Goal: Task Accomplishment & Management: Manage account settings

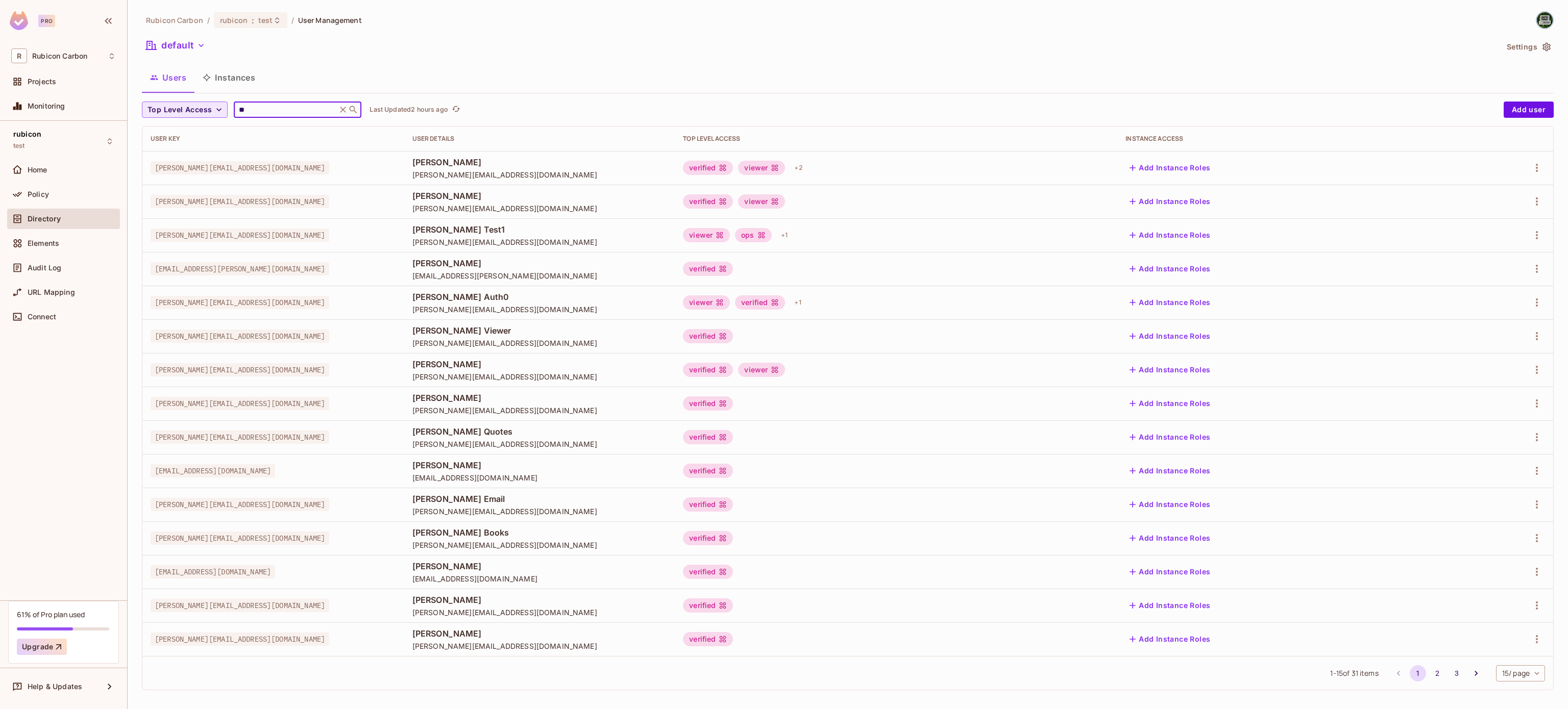
drag, startPoint x: 268, startPoint y: 107, endPoint x: 215, endPoint y: 105, distance: 53.0
click at [215, 105] on div "Top Level Access ** ​ Last Updated 2 hours ago" at bounding box center [819, 109] width 1356 height 16
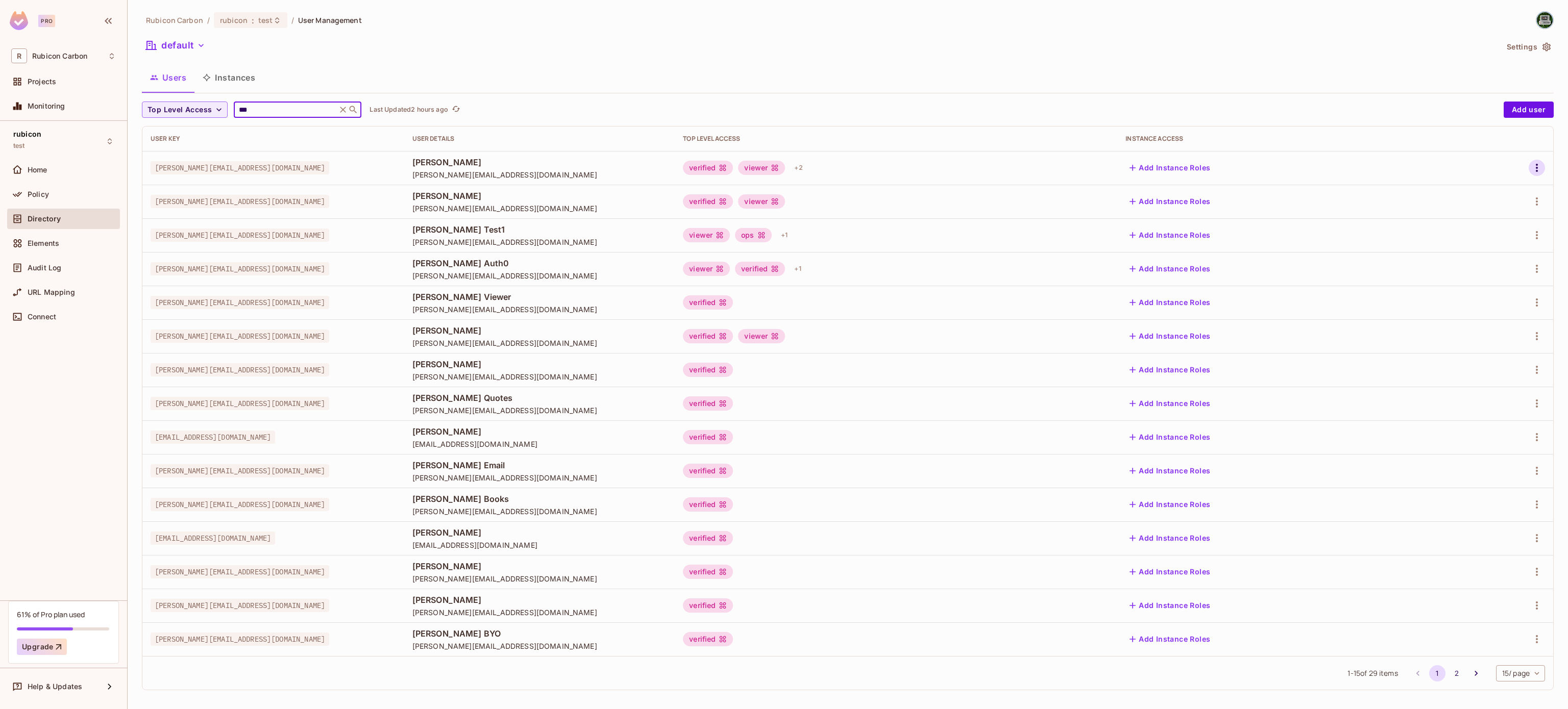
type input "***"
click at [1531, 171] on icon "button" at bounding box center [1537, 168] width 12 height 12
click at [1466, 189] on div "Edit" at bounding box center [1467, 192] width 14 height 10
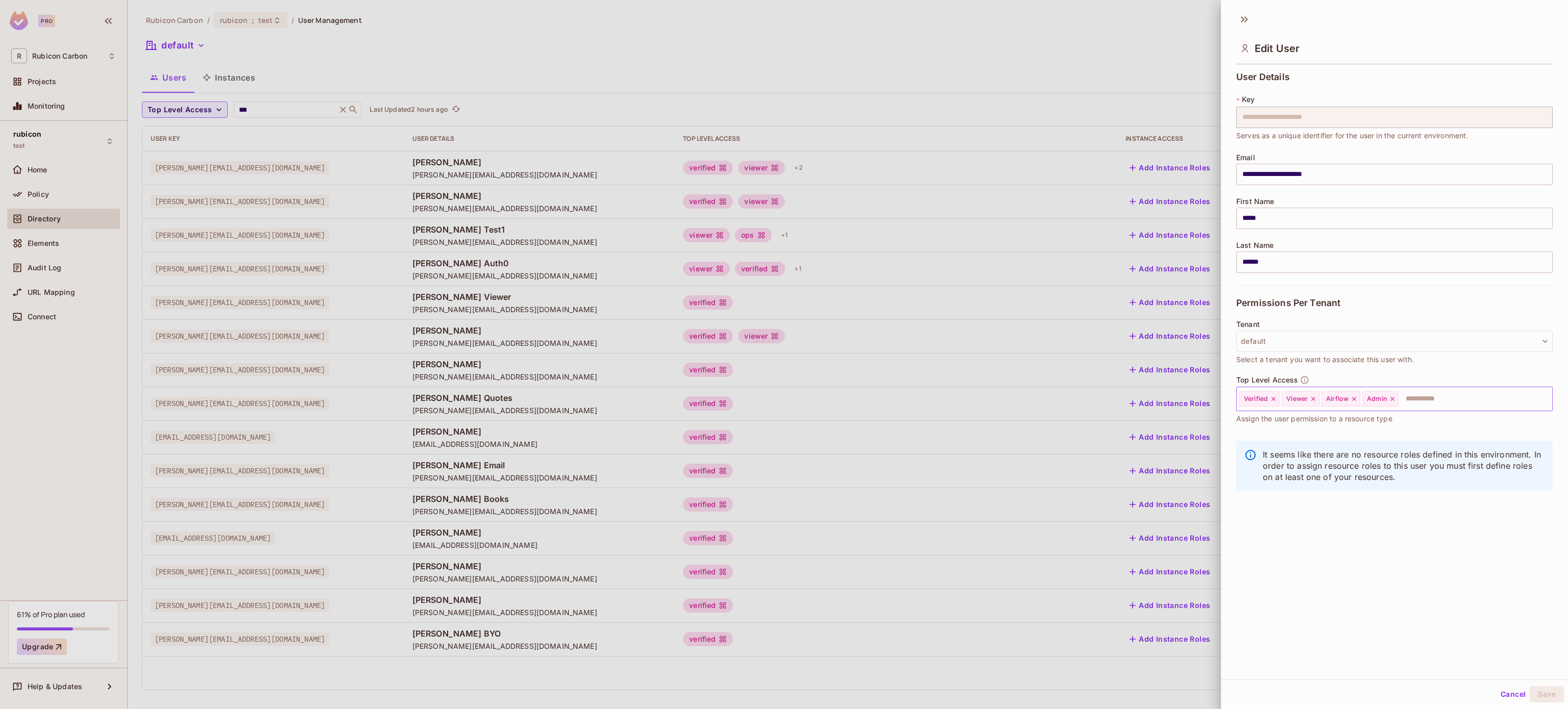
click at [1392, 397] on icon at bounding box center [1391, 399] width 7 height 7
click at [1392, 397] on input "text" at bounding box center [1446, 399] width 171 height 21
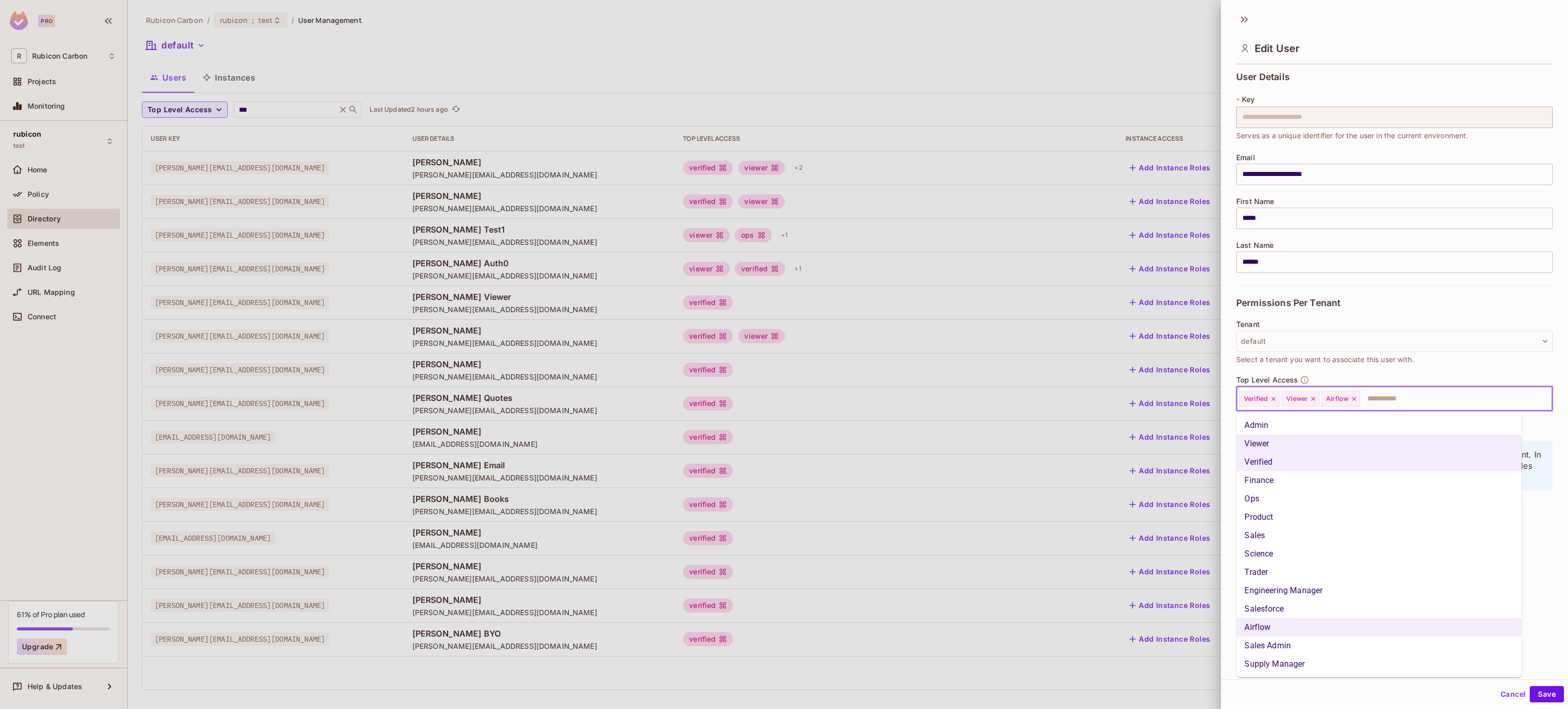
click at [1267, 529] on li "Sales" at bounding box center [1379, 536] width 285 height 18
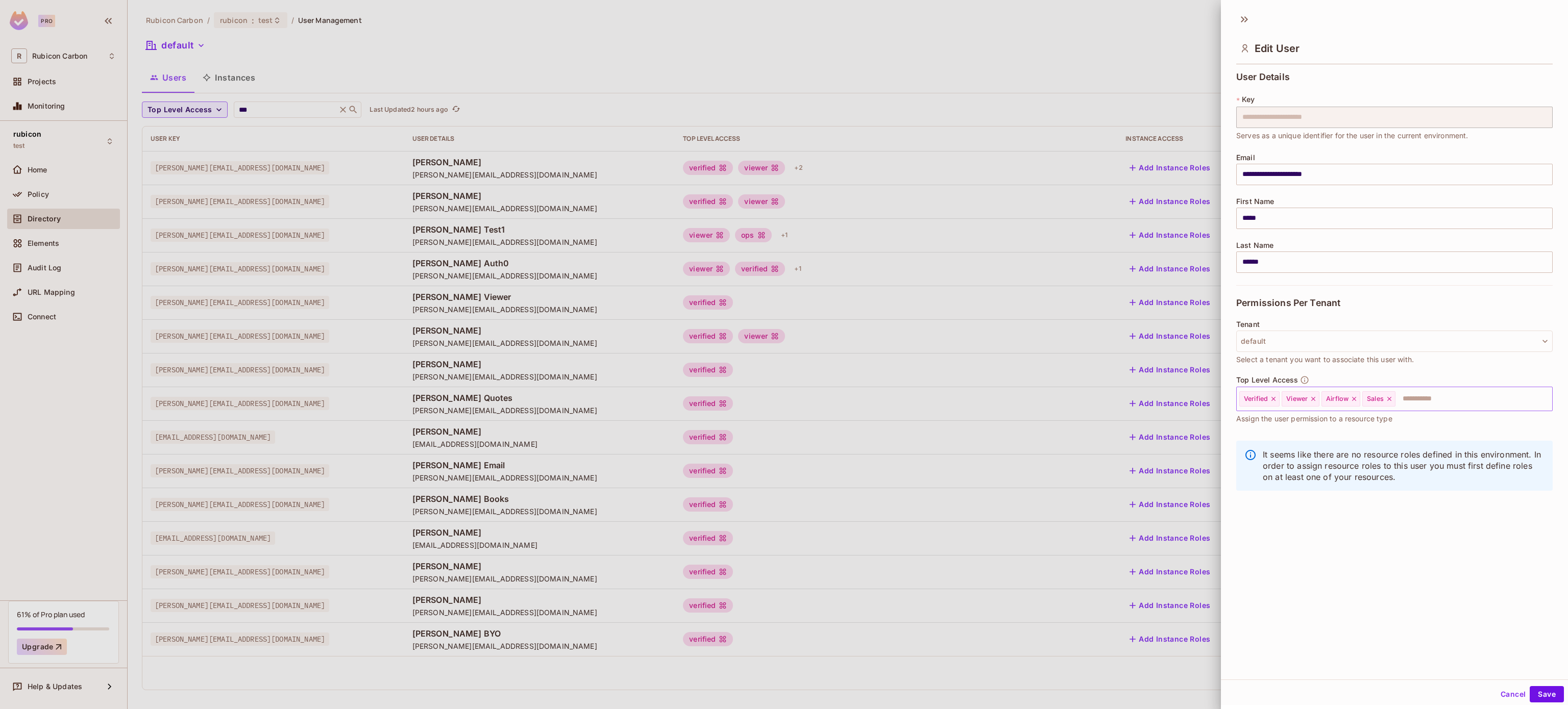
click at [1432, 386] on div "Top Level Access Verified Viewer Airflow Sales ​ Assign the user permission to …" at bounding box center [1395, 400] width 316 height 49
click at [1423, 404] on input "text" at bounding box center [1464, 399] width 136 height 21
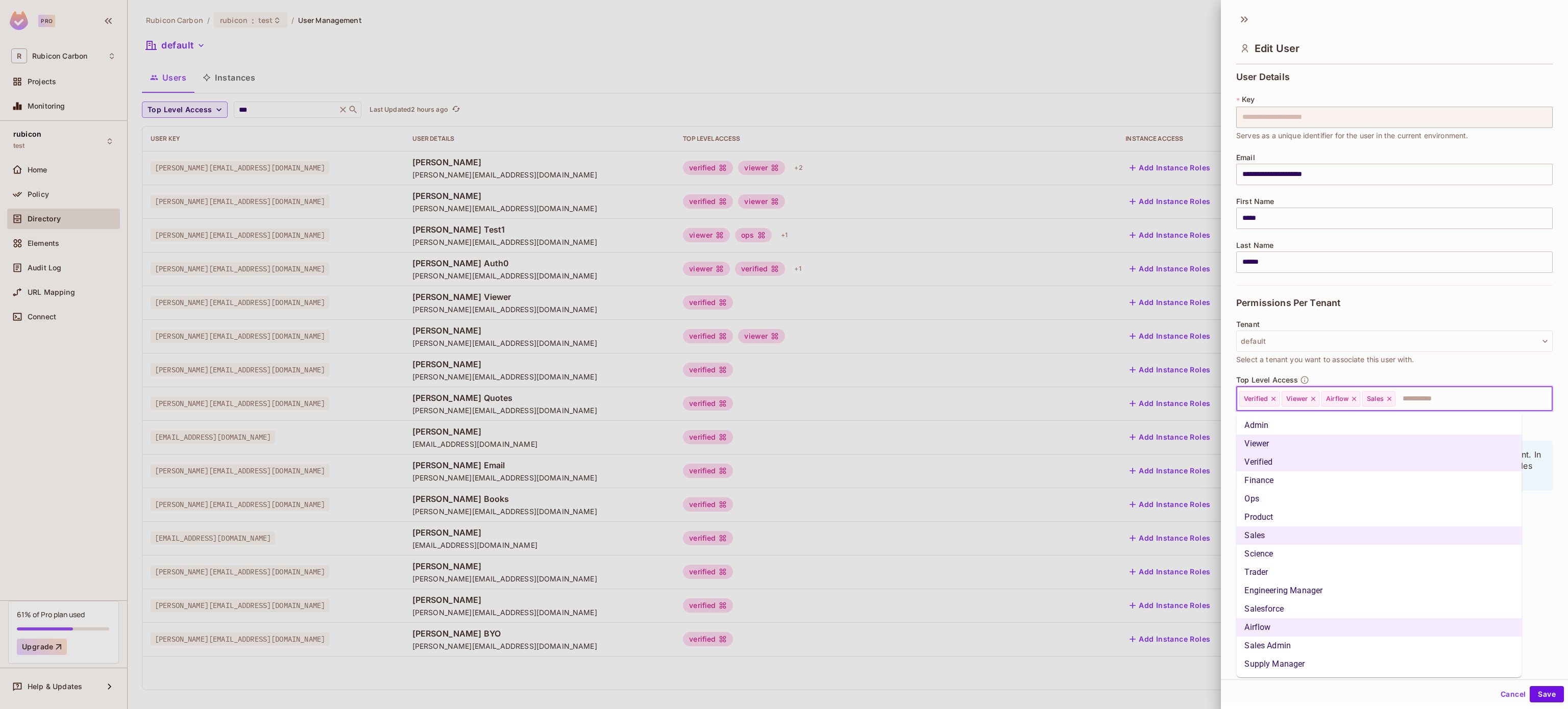
click at [1291, 649] on li "Sales Admin" at bounding box center [1379, 646] width 285 height 18
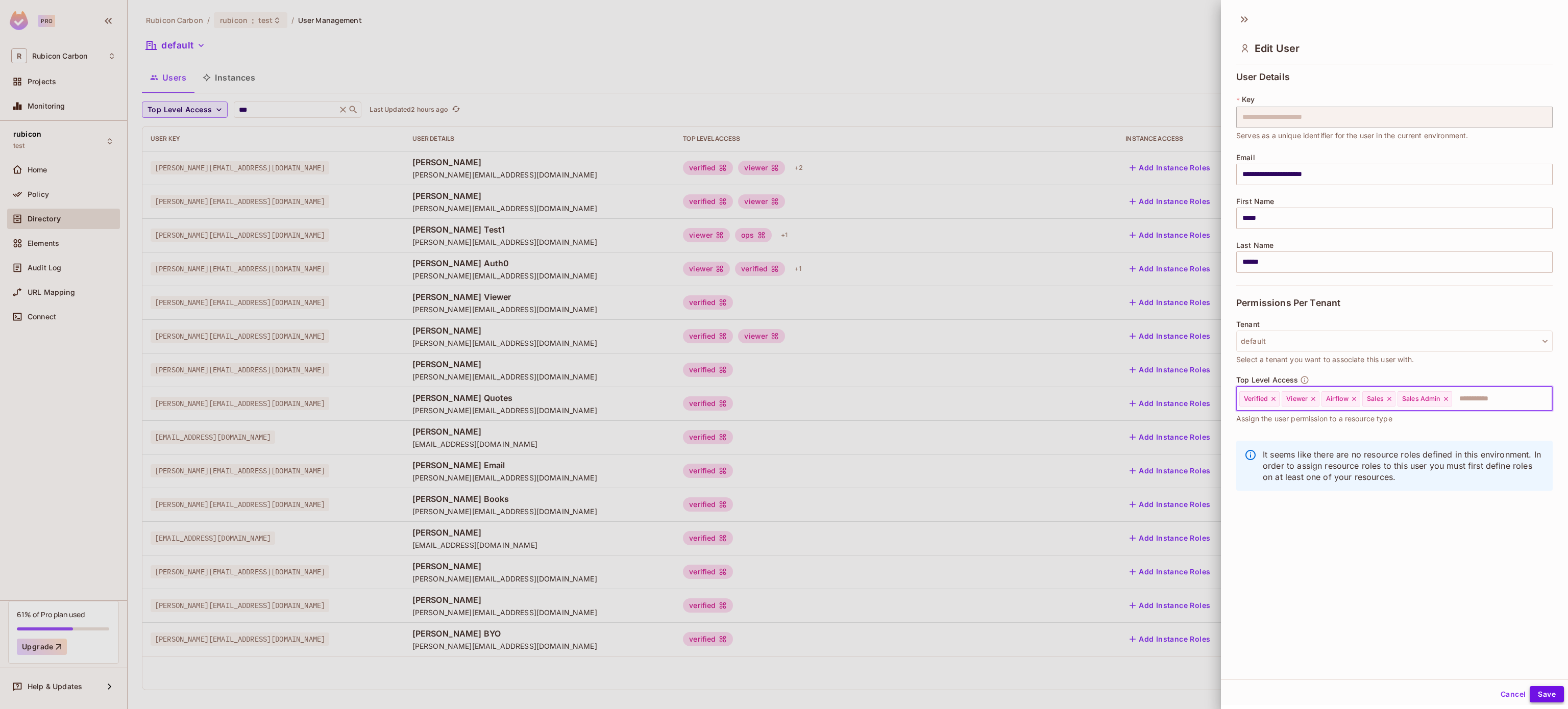
click at [1529, 691] on button "Save" at bounding box center [1546, 694] width 34 height 16
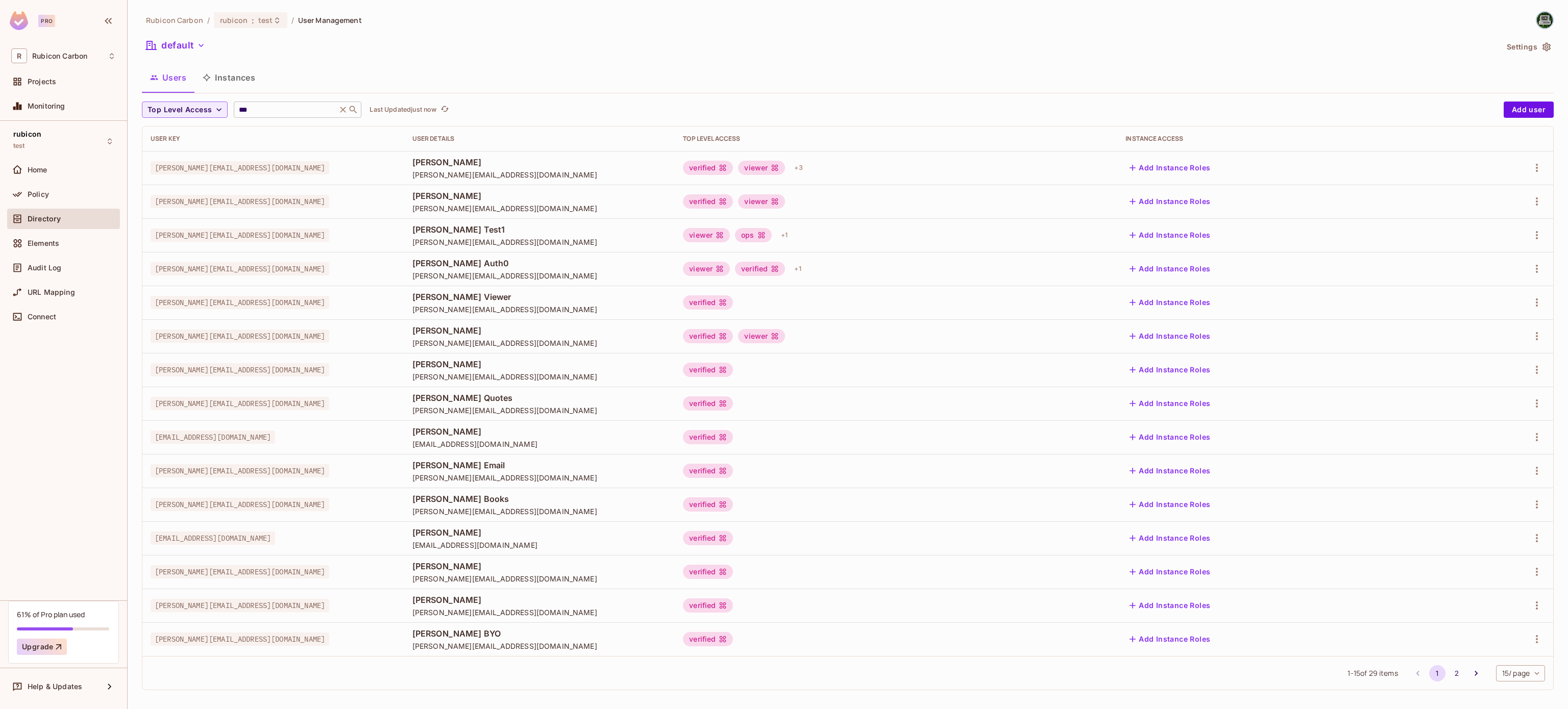
click at [345, 107] on icon at bounding box center [342, 110] width 10 height 10
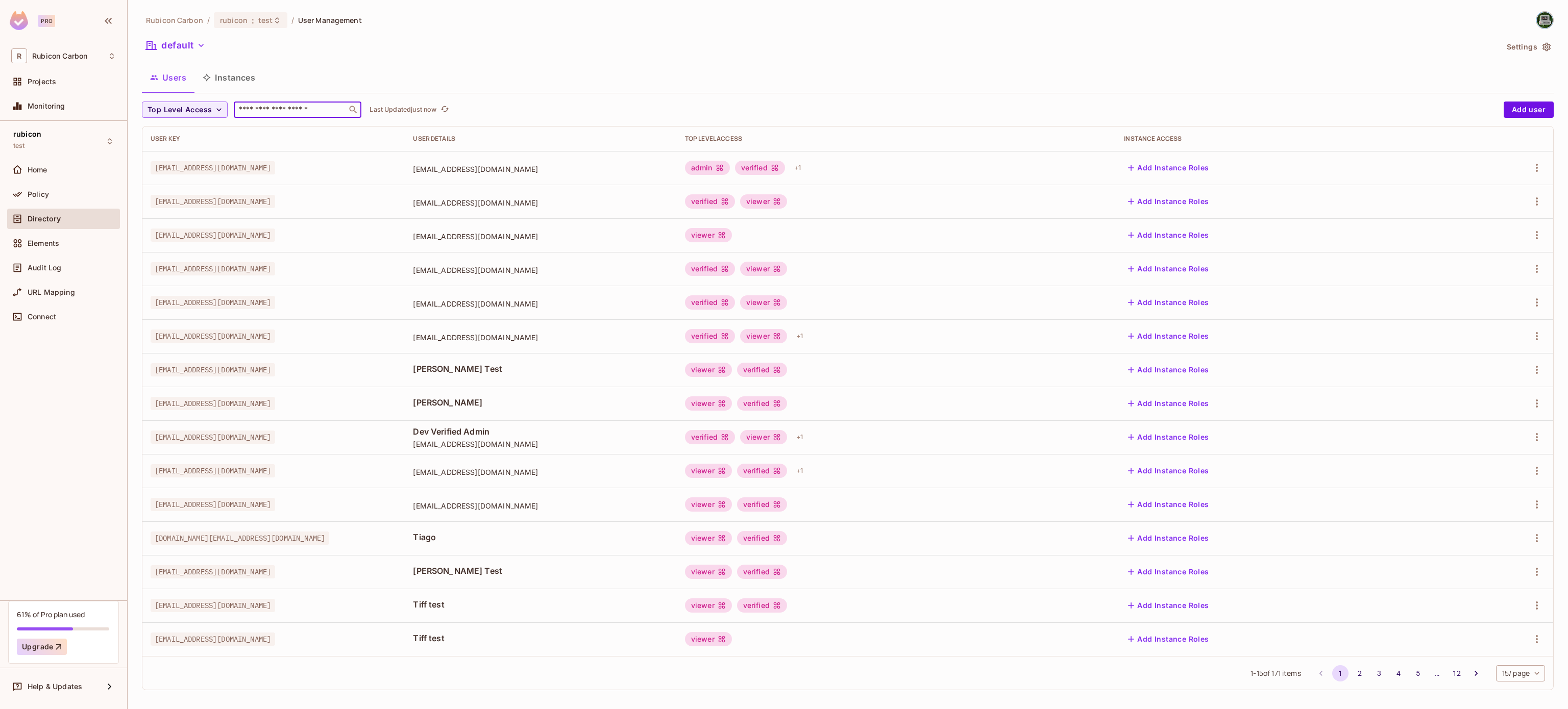
click at [317, 105] on input "text" at bounding box center [290, 110] width 107 height 10
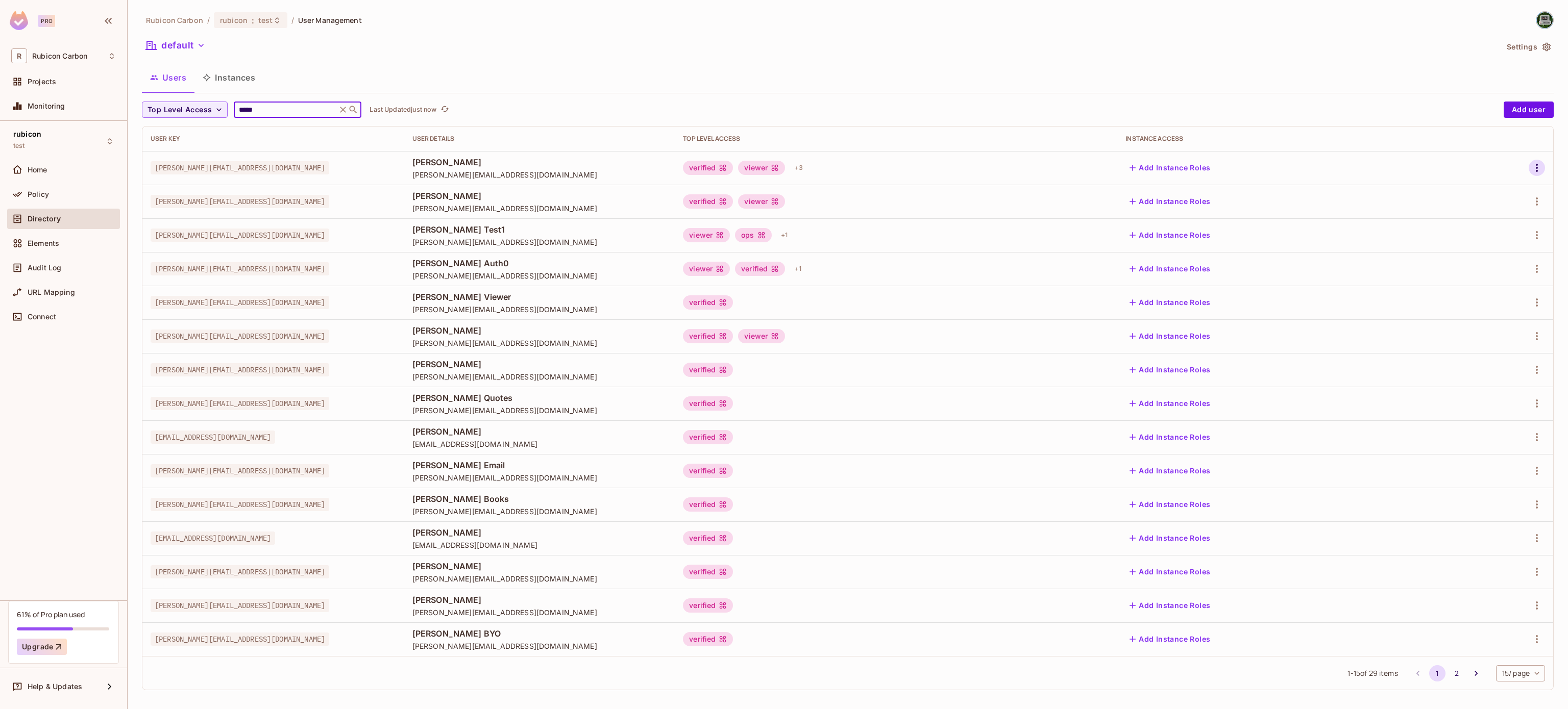
type input "*****"
click at [1531, 170] on icon "button" at bounding box center [1537, 168] width 12 height 12
click at [1487, 184] on li "Edit" at bounding box center [1477, 192] width 91 height 23
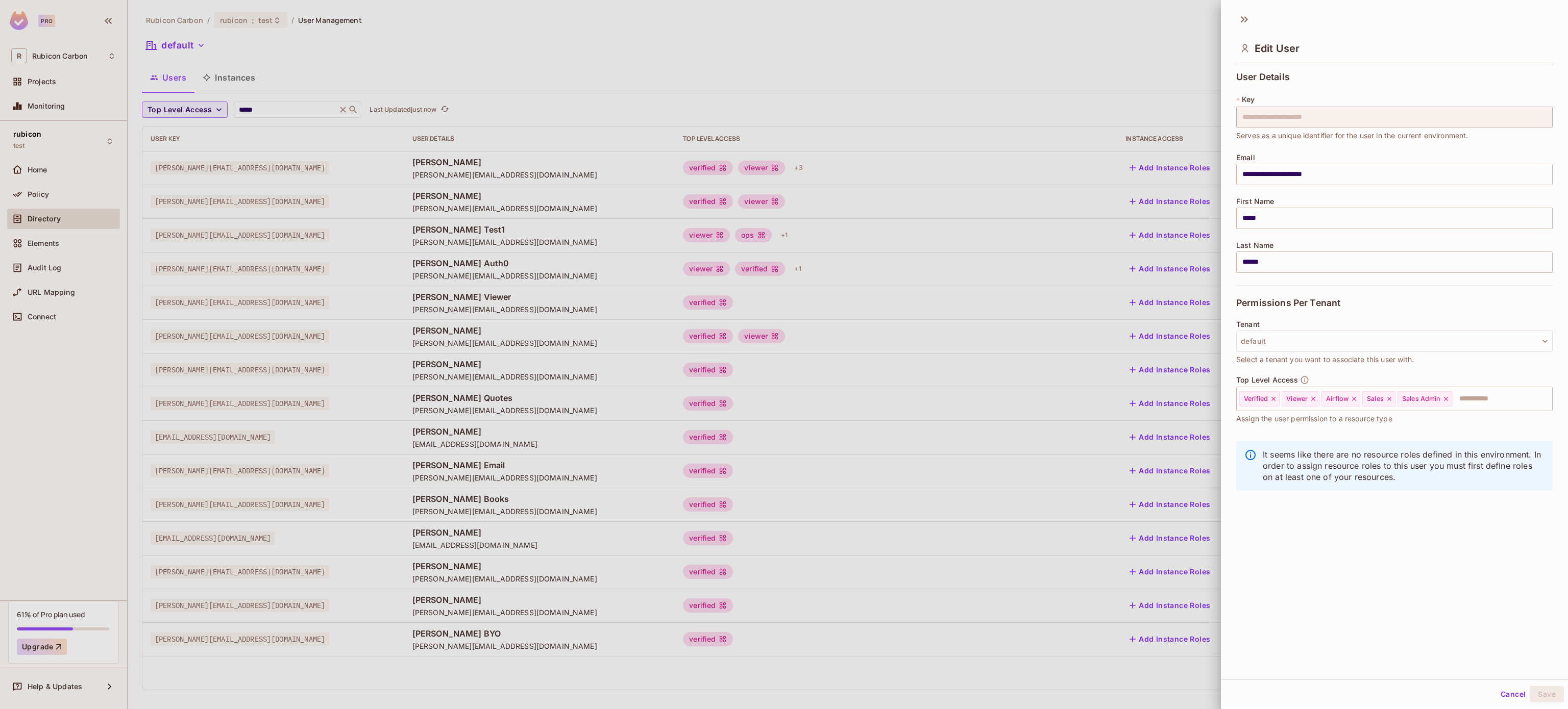
click at [845, 38] on div at bounding box center [784, 354] width 1568 height 709
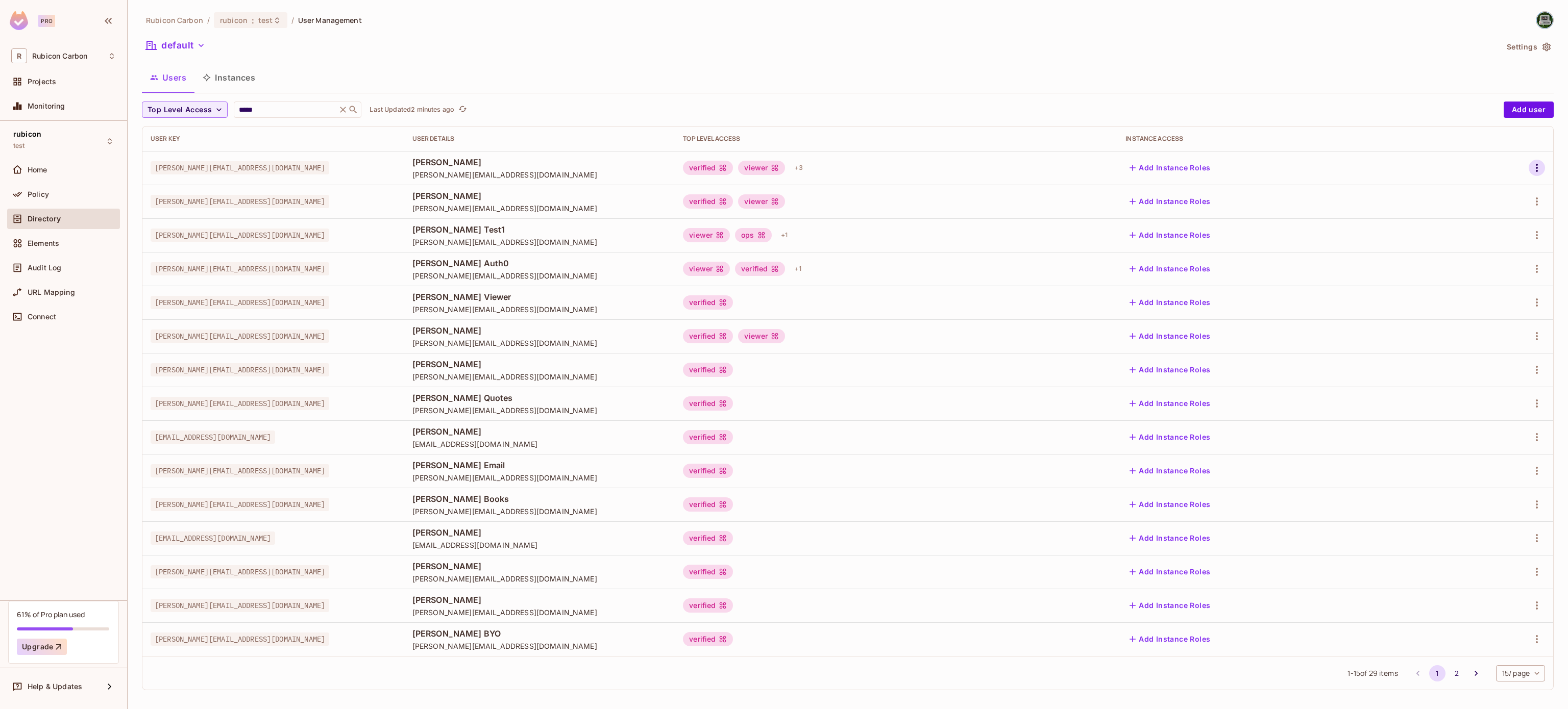
click at [1536, 168] on icon "button" at bounding box center [1537, 167] width 2 height 8
click at [1458, 192] on span "Edit" at bounding box center [1467, 191] width 20 height 16
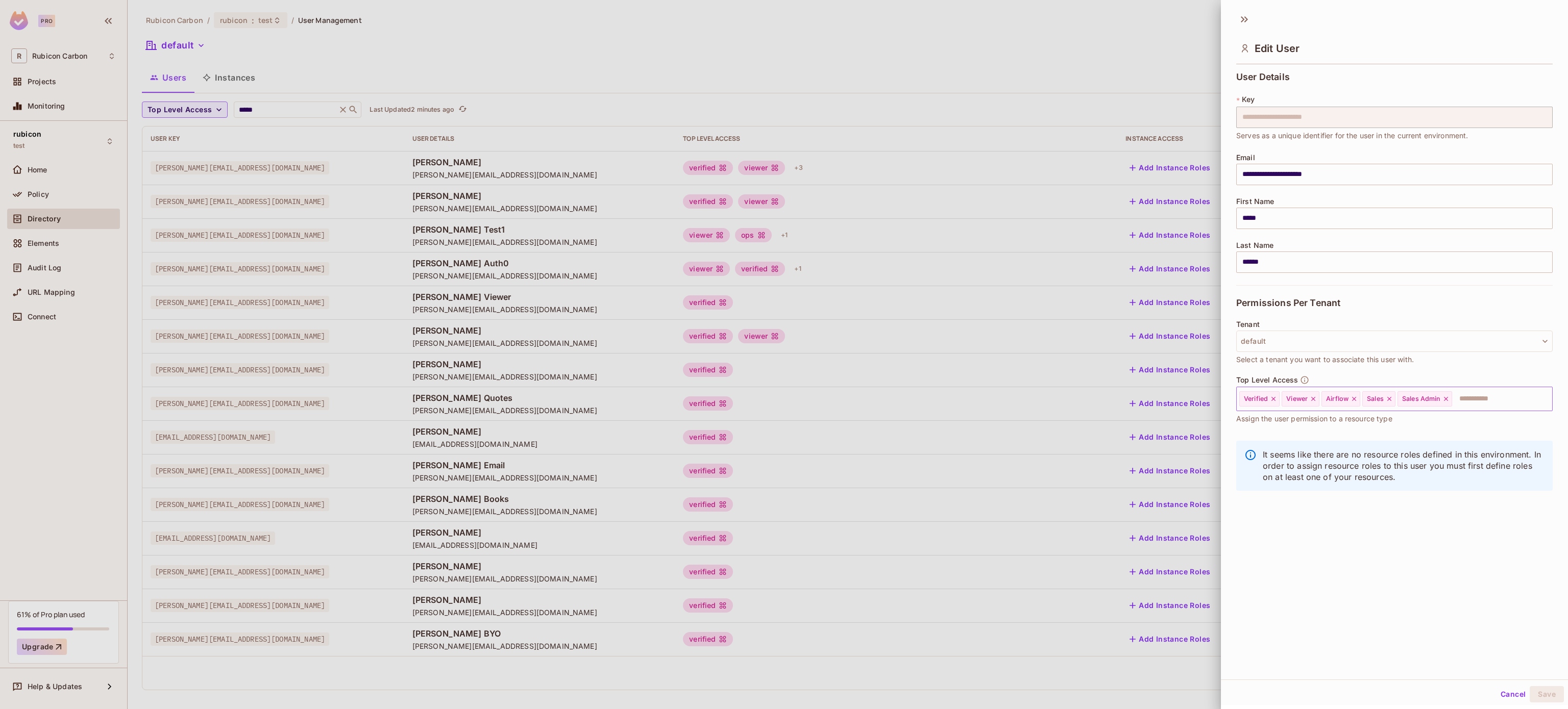
click at [1449, 396] on icon at bounding box center [1446, 399] width 7 height 7
click at [1530, 696] on button "Save" at bounding box center [1546, 694] width 34 height 16
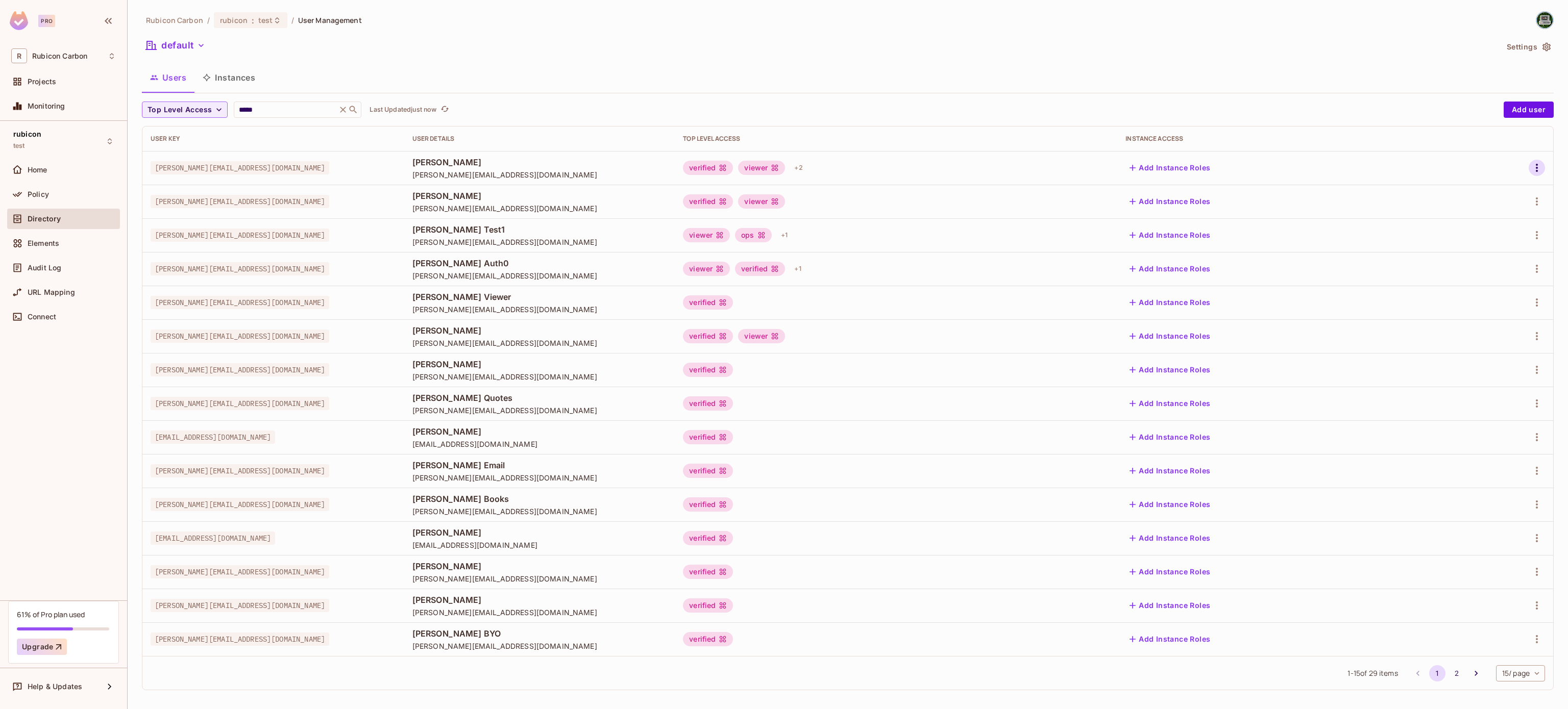
click at [1531, 167] on icon "button" at bounding box center [1537, 168] width 12 height 12
click at [1474, 189] on span "Edit" at bounding box center [1467, 191] width 20 height 16
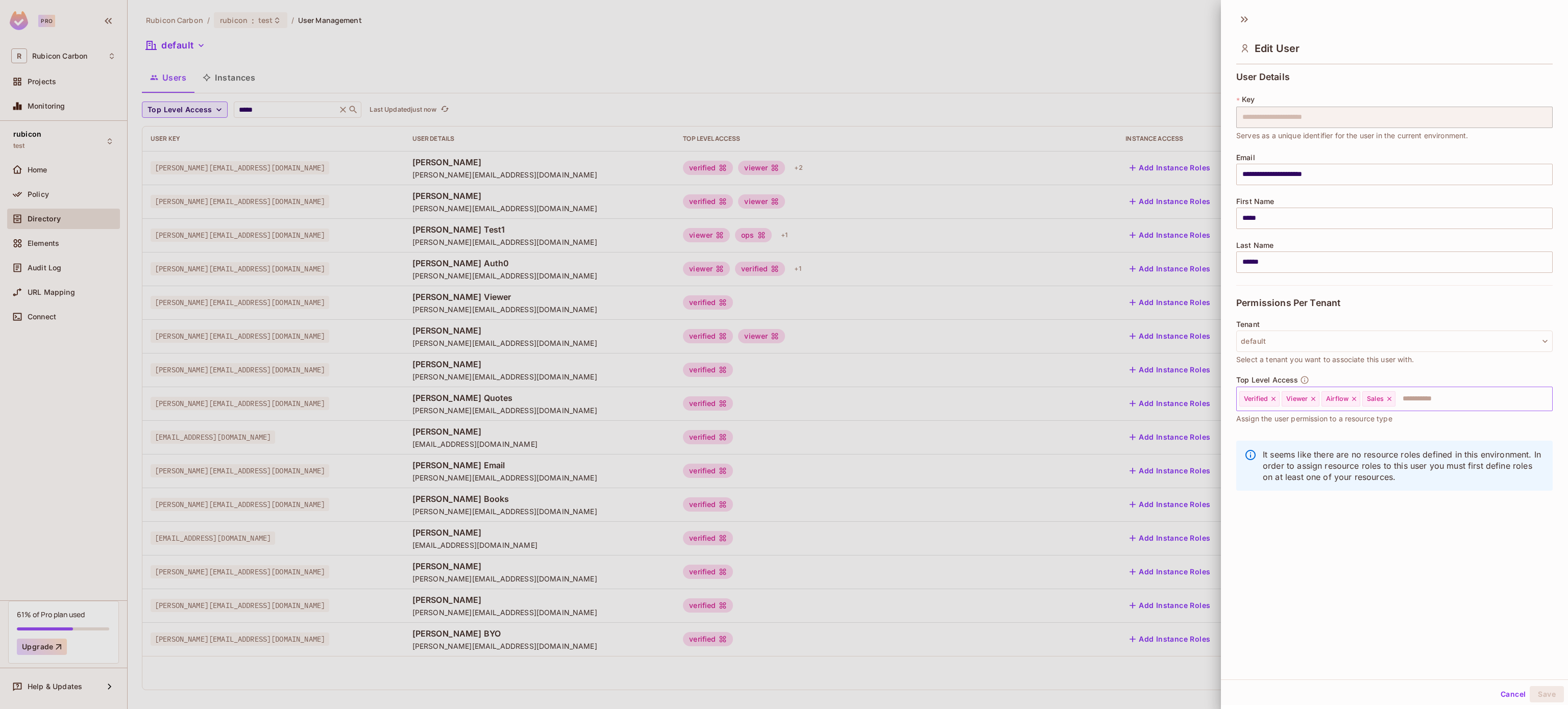
click at [1387, 396] on icon at bounding box center [1388, 399] width 7 height 7
click at [1387, 396] on input "text" at bounding box center [1446, 399] width 171 height 21
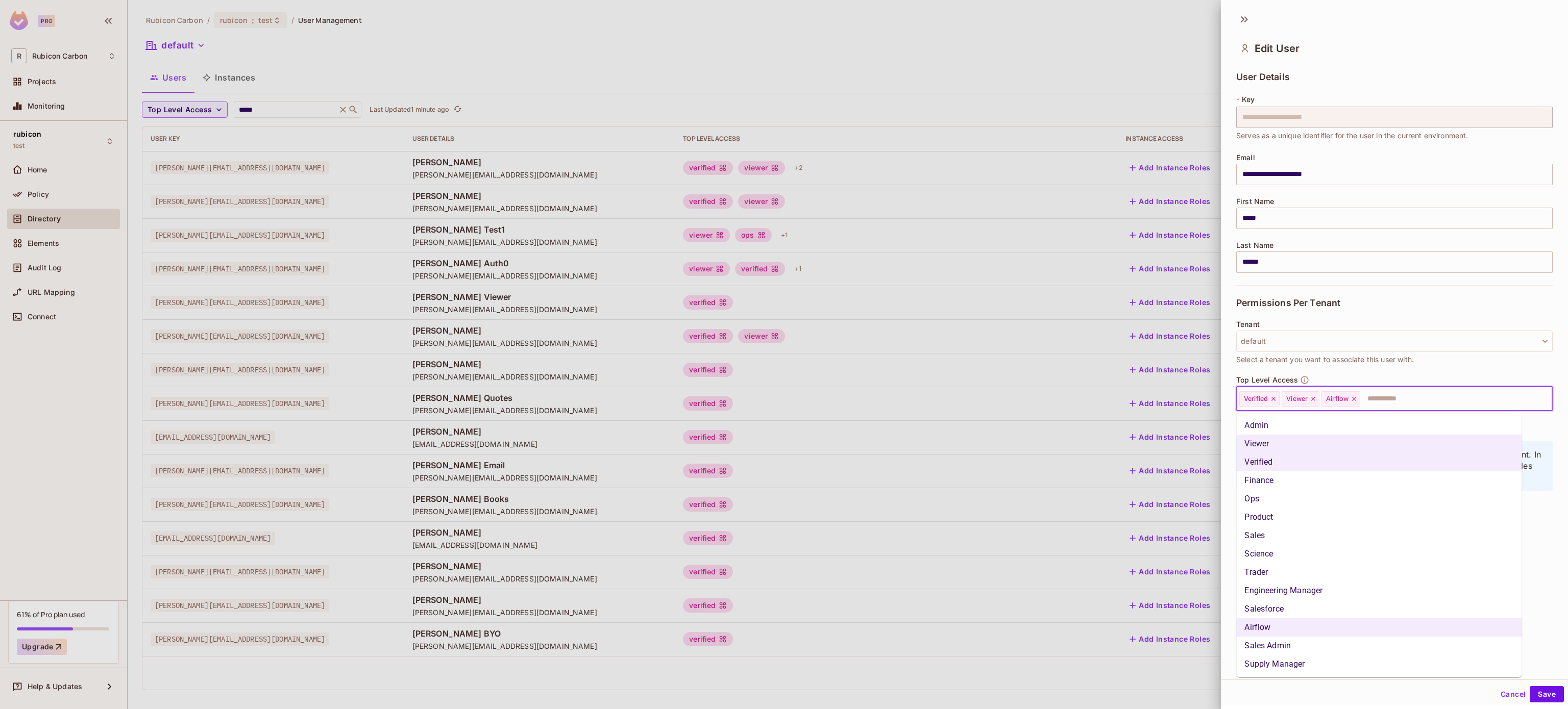
click at [1284, 498] on li "Ops" at bounding box center [1379, 499] width 285 height 18
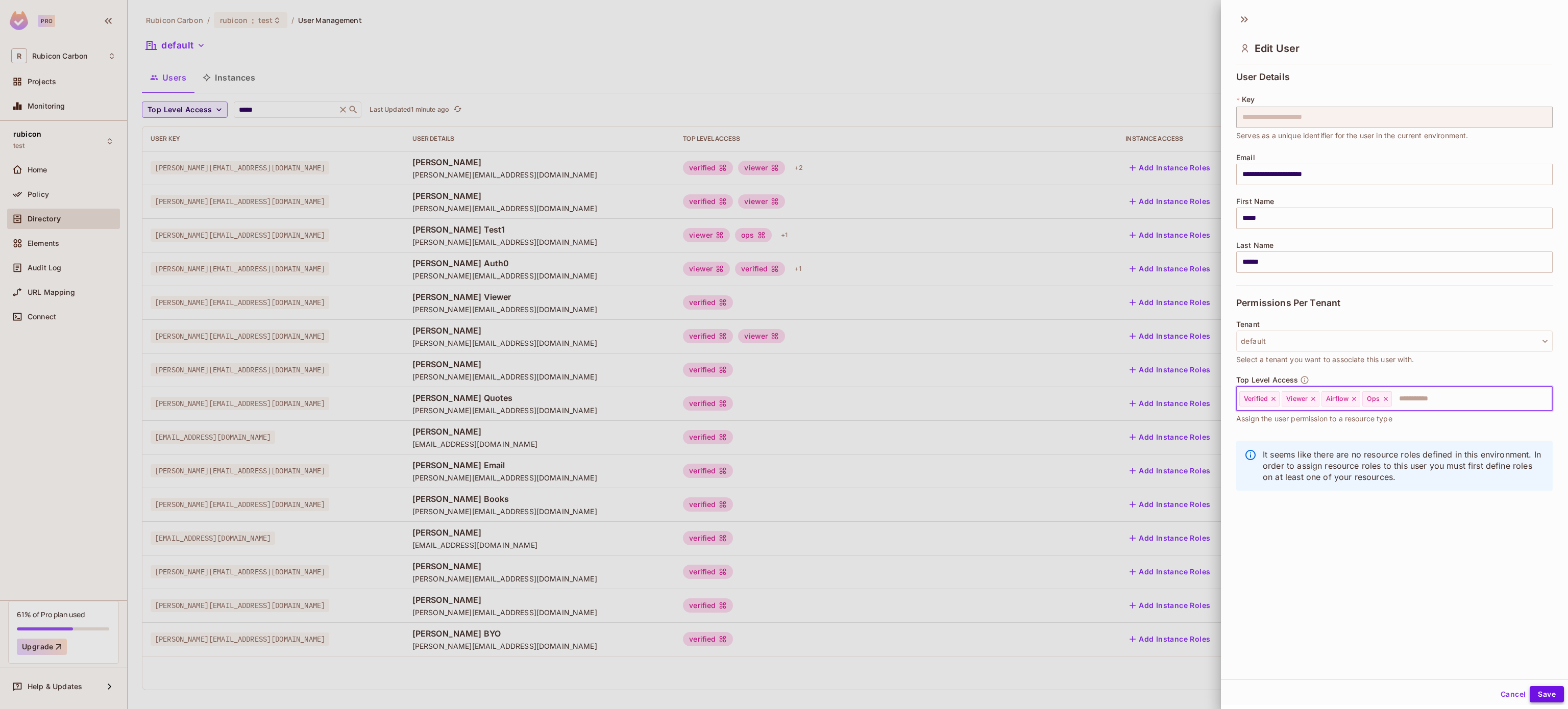
click at [1529, 694] on button "Save" at bounding box center [1546, 694] width 34 height 16
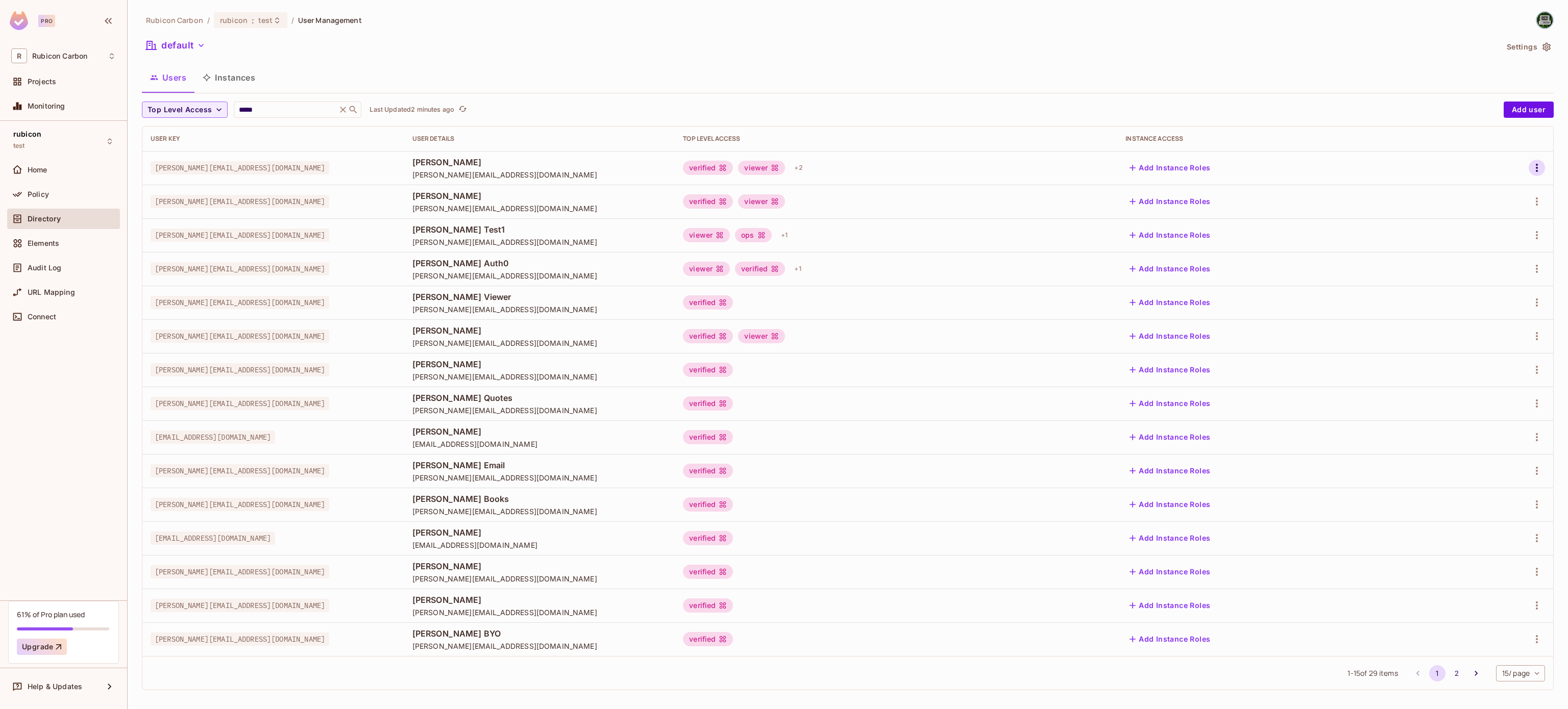
click at [1528, 170] on button "button" at bounding box center [1536, 167] width 16 height 16
click at [1458, 201] on li "Edit" at bounding box center [1477, 192] width 91 height 23
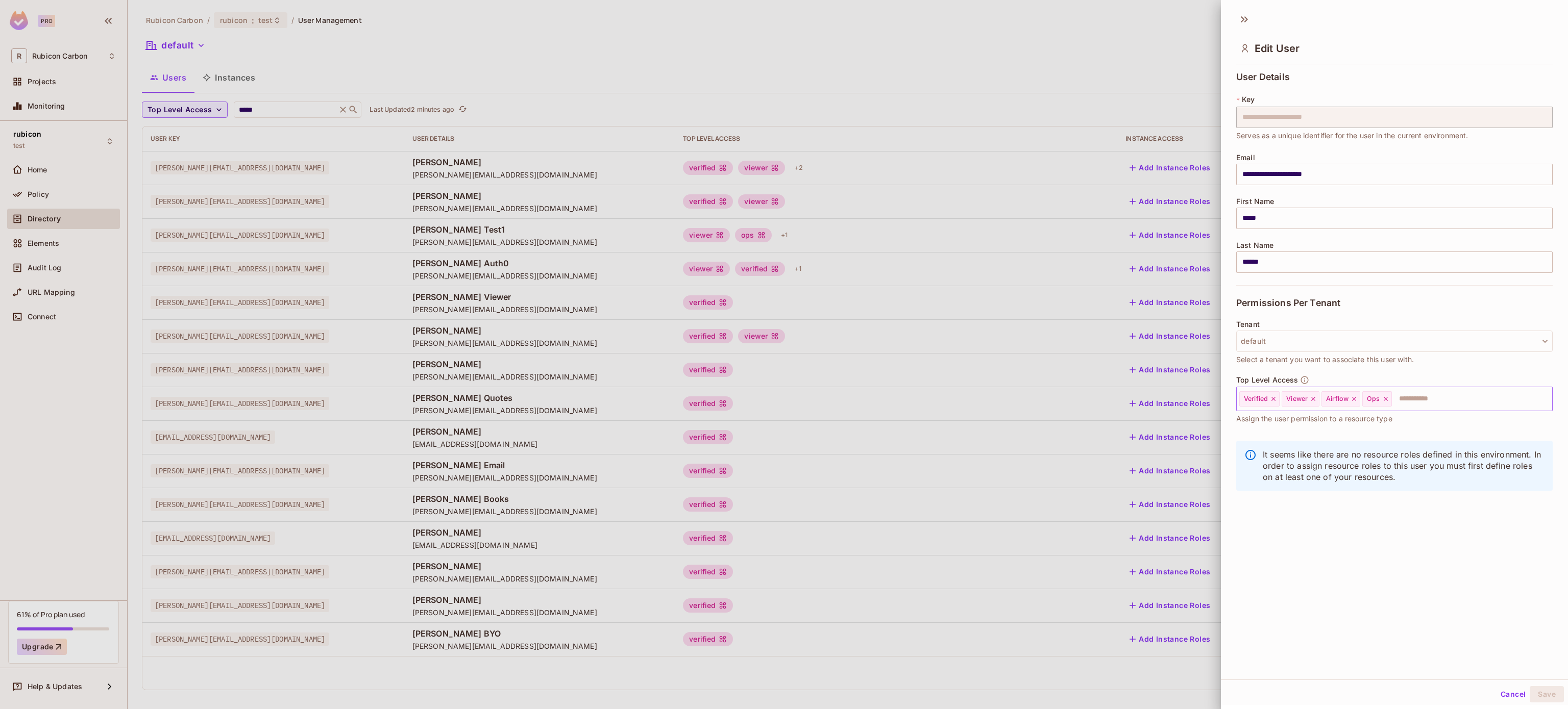
click at [1386, 397] on icon at bounding box center [1385, 399] width 7 height 7
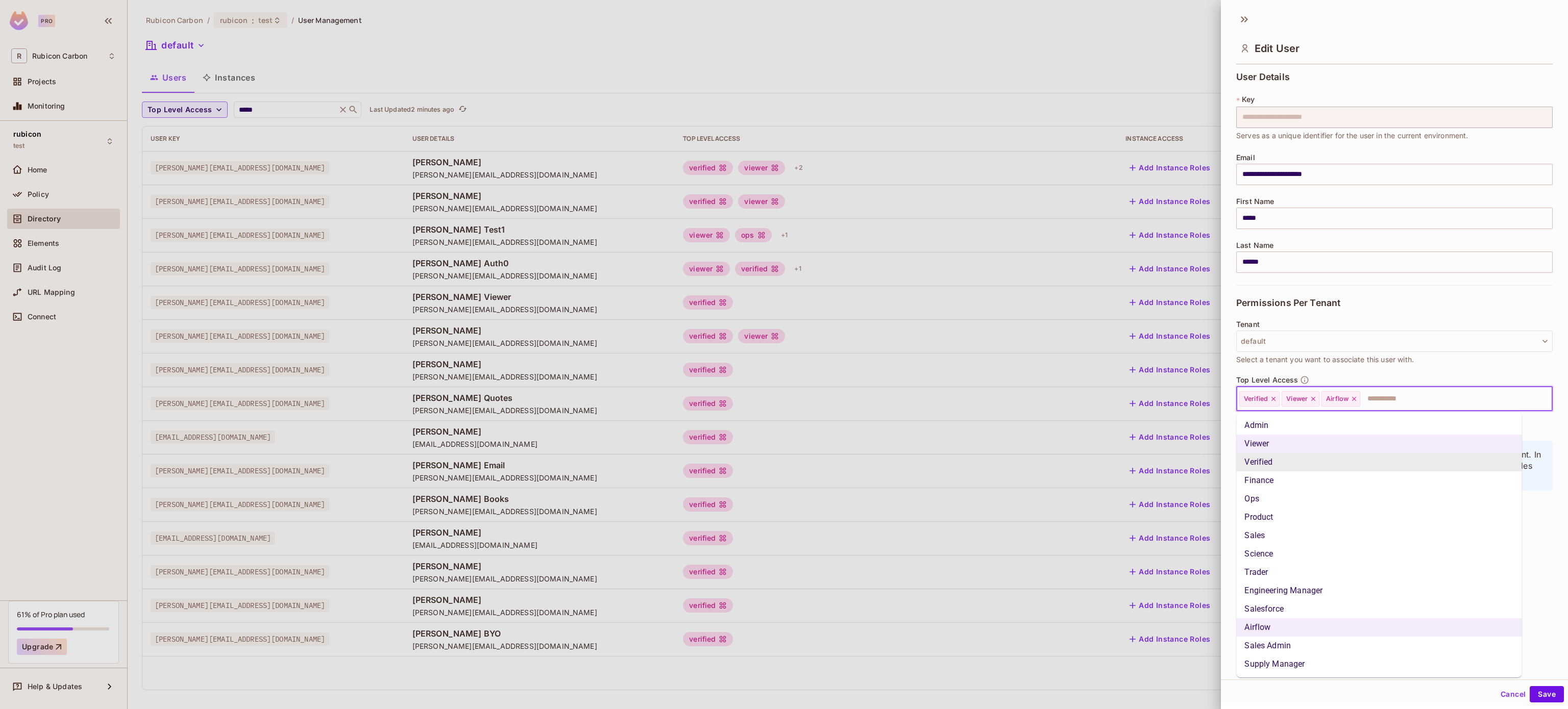
click at [1386, 397] on input "text" at bounding box center [1446, 399] width 171 height 21
click at [1323, 516] on li "Product" at bounding box center [1379, 517] width 285 height 18
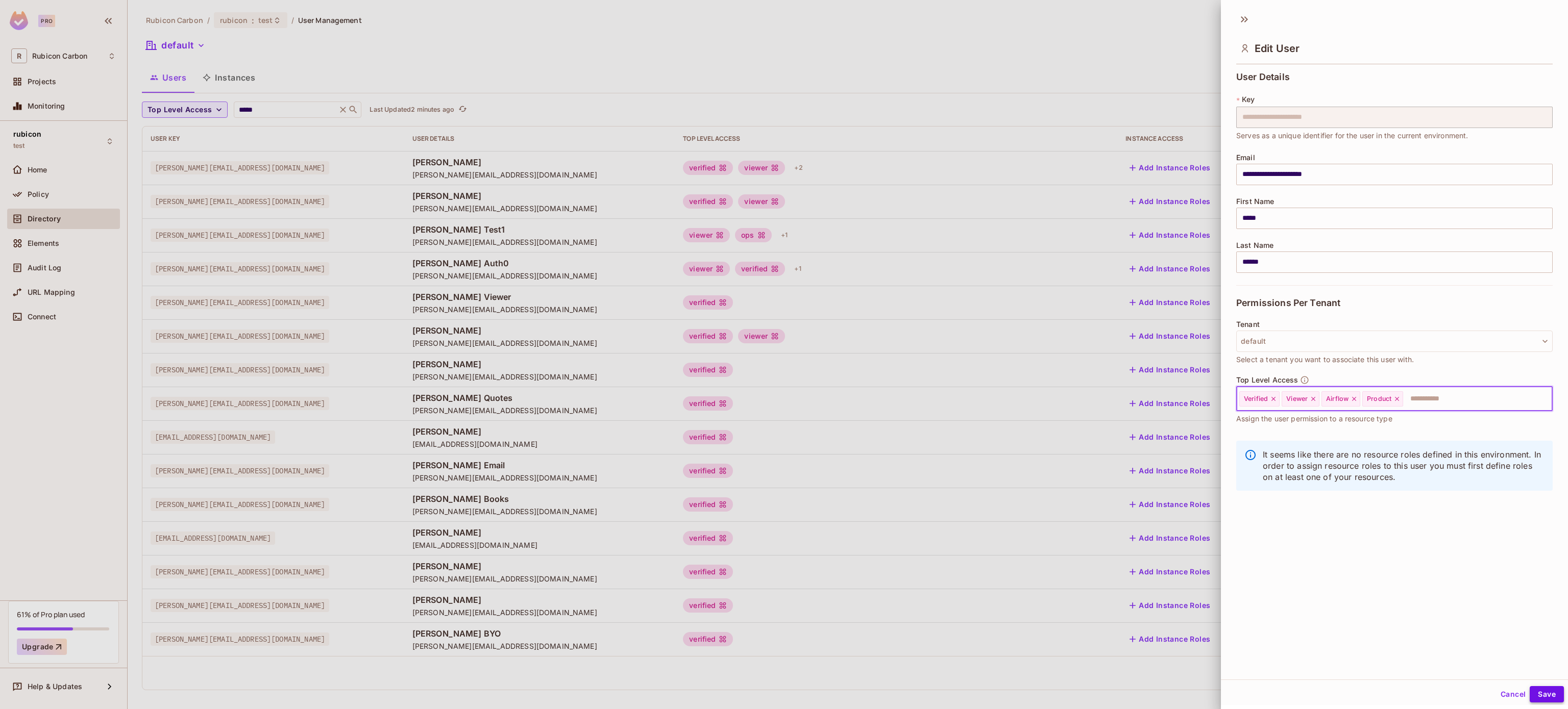
click at [1533, 691] on button "Save" at bounding box center [1546, 694] width 34 height 16
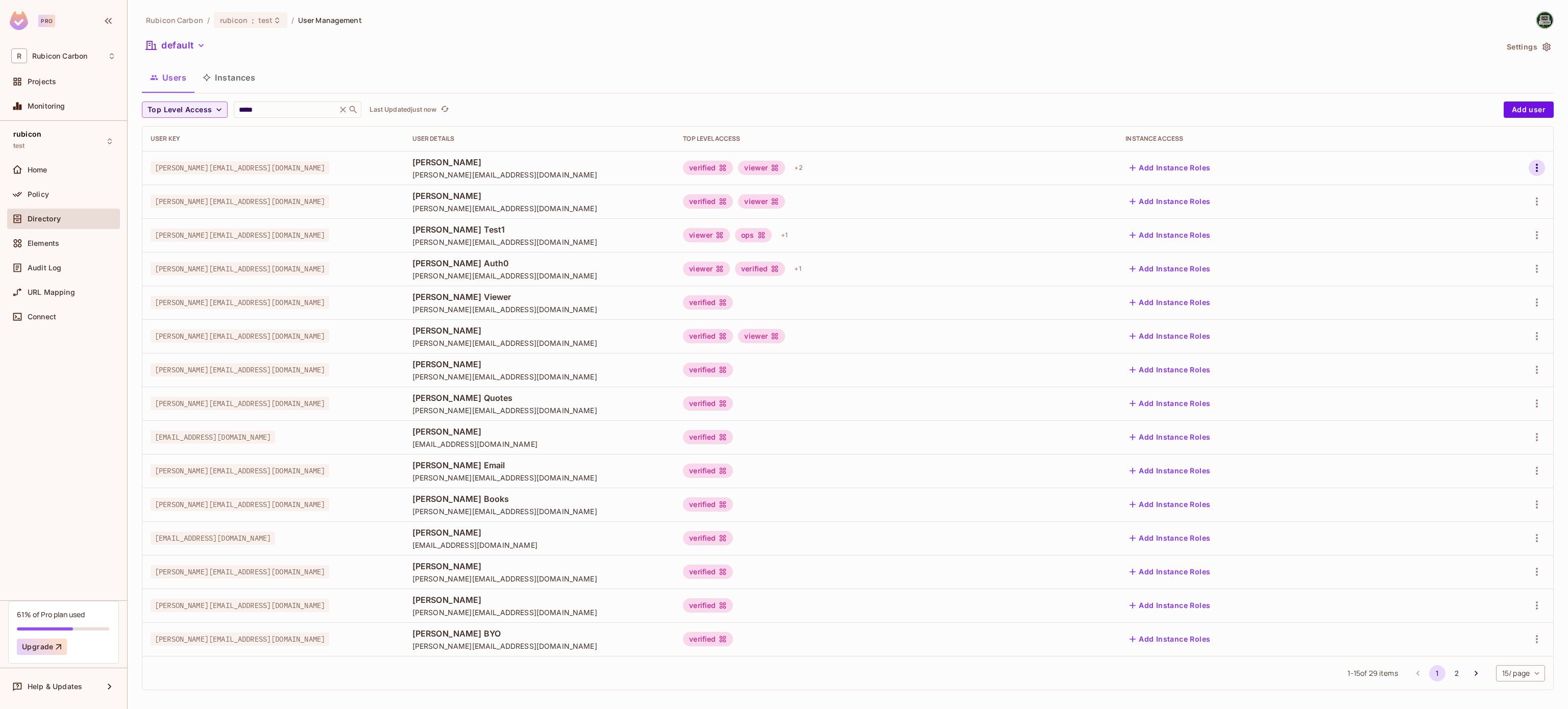
click at [1531, 162] on icon "button" at bounding box center [1537, 168] width 12 height 12
click at [1471, 192] on div "Edit" at bounding box center [1467, 192] width 14 height 10
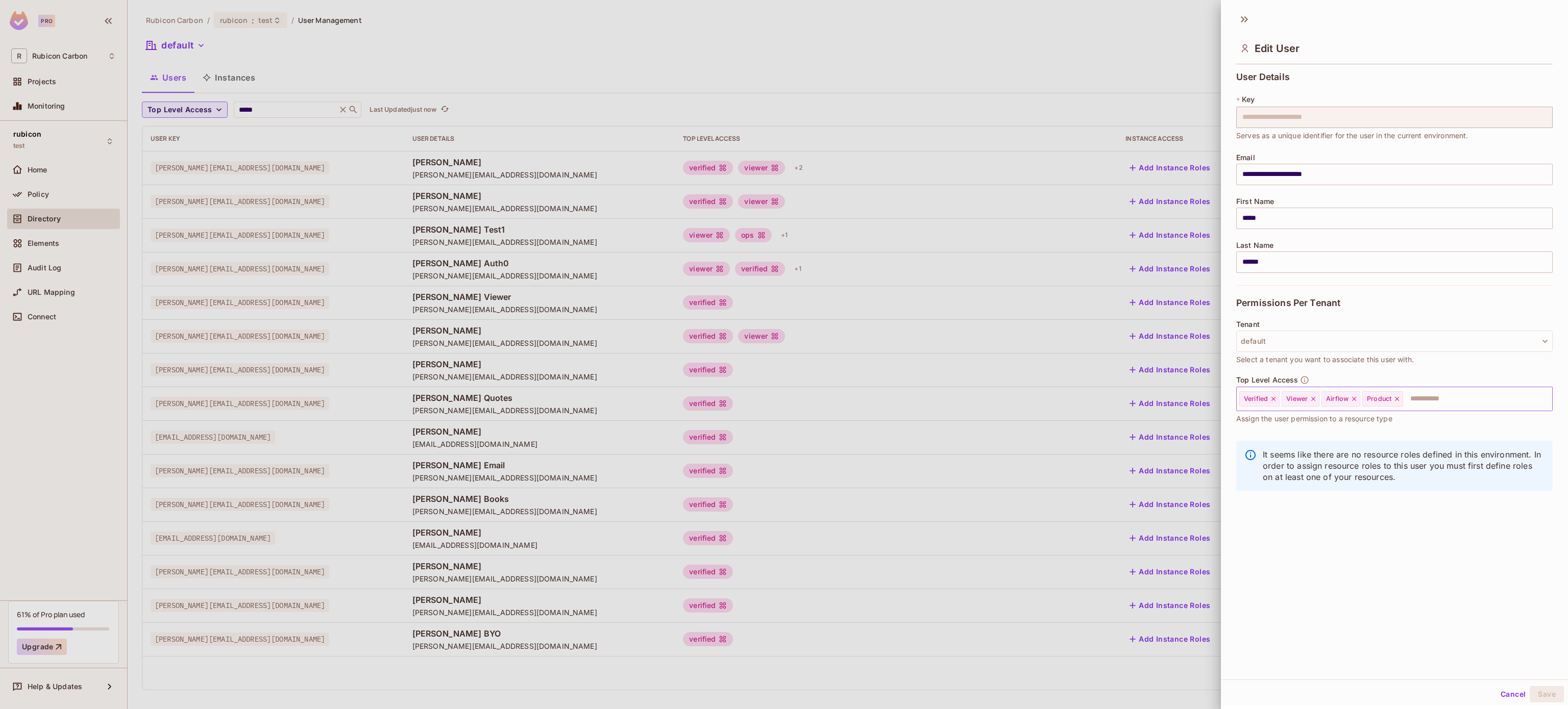
click at [1397, 399] on icon at bounding box center [1396, 399] width 7 height 7
click at [1397, 399] on input "text" at bounding box center [1446, 399] width 171 height 21
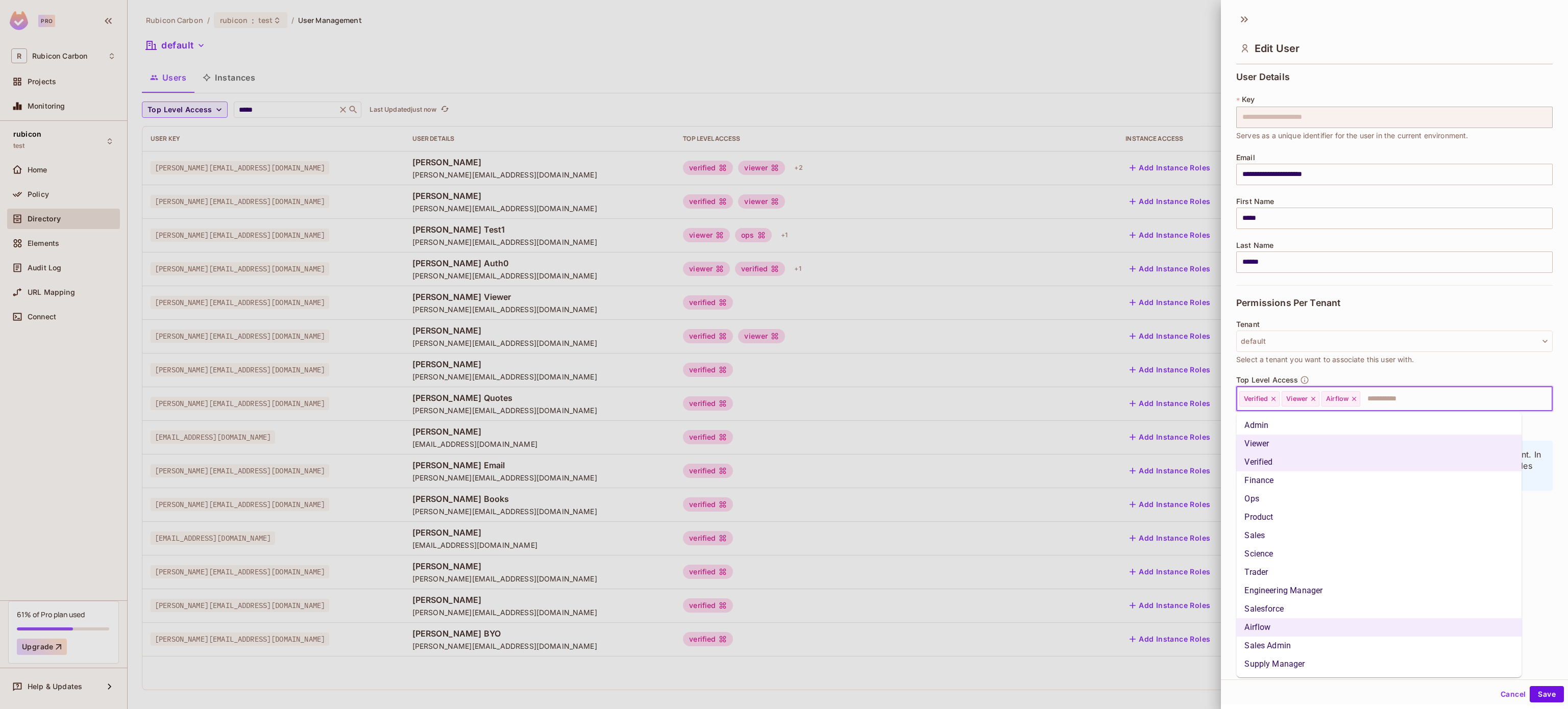
click at [1319, 550] on li "Science" at bounding box center [1379, 554] width 285 height 18
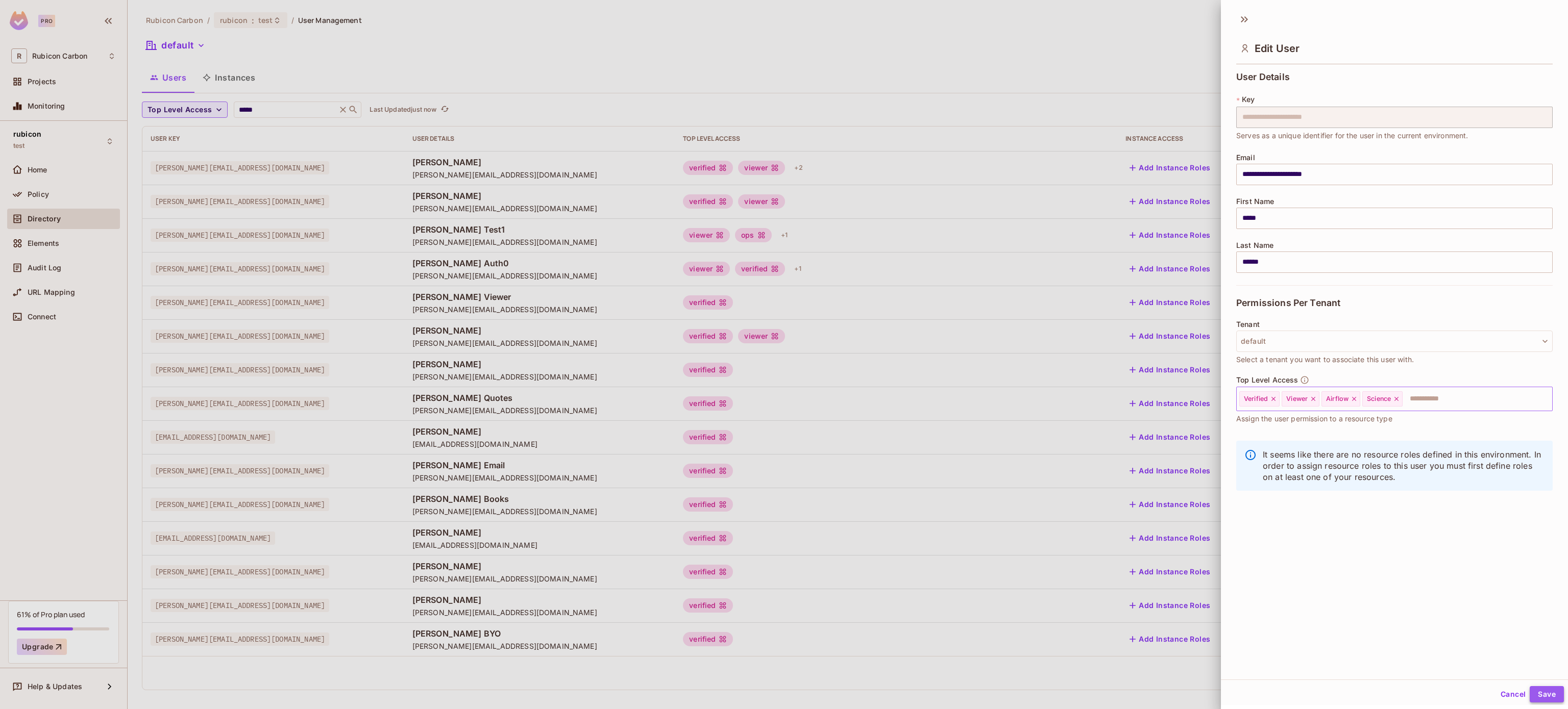
click at [1533, 697] on button "Save" at bounding box center [1546, 694] width 34 height 16
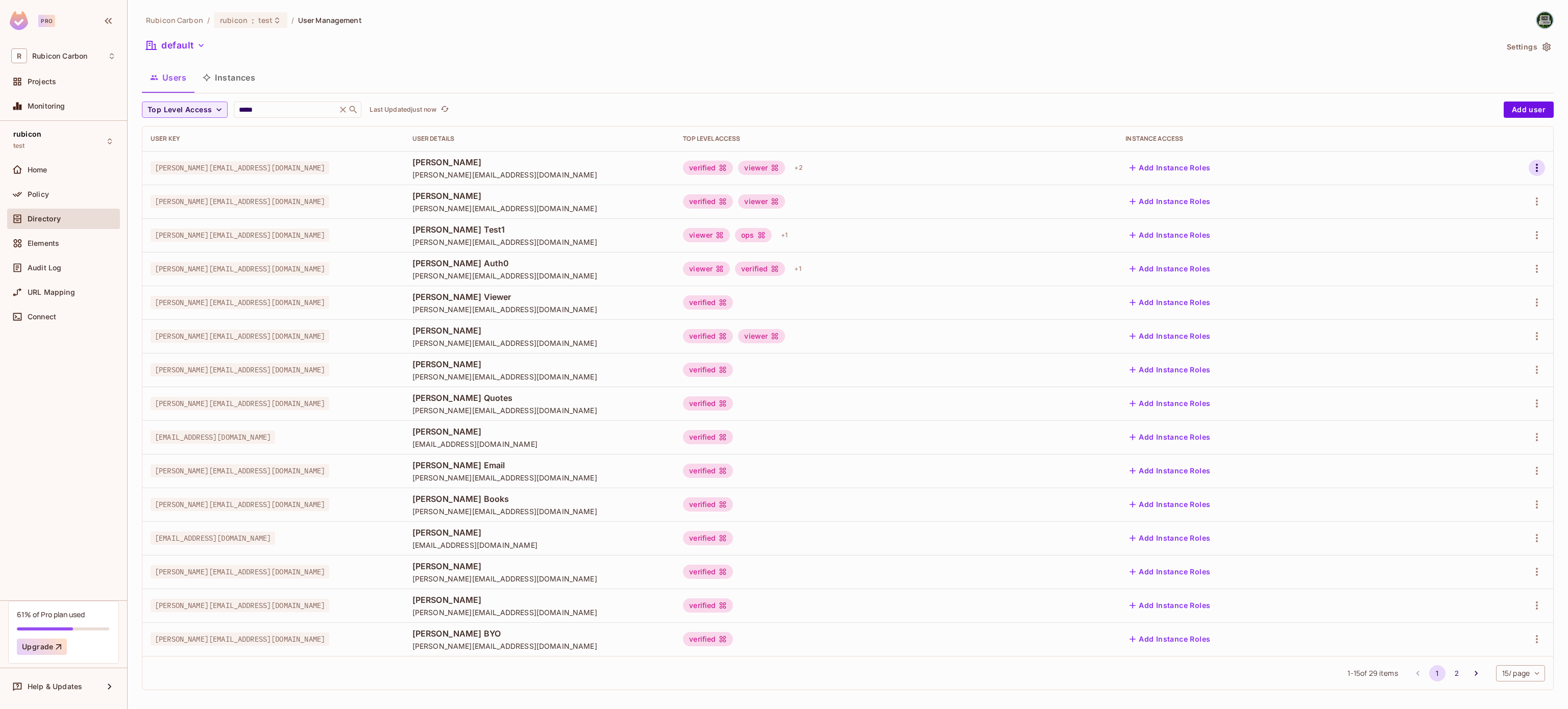
click at [1531, 170] on icon "button" at bounding box center [1537, 168] width 12 height 12
click at [1466, 186] on span "Edit" at bounding box center [1467, 191] width 20 height 16
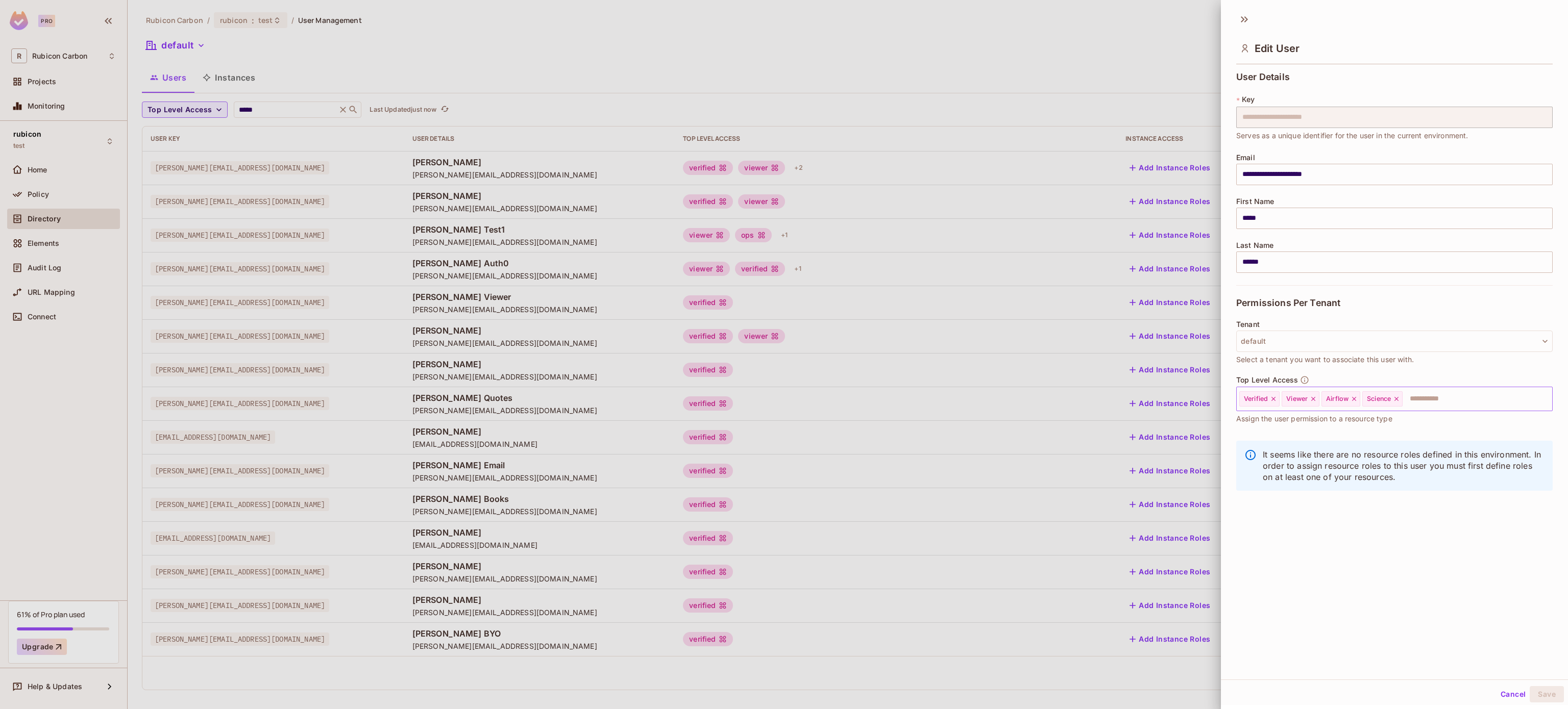
click at [1402, 394] on div "Science" at bounding box center [1382, 399] width 40 height 15
click at [1398, 394] on div "Science" at bounding box center [1382, 399] width 40 height 15
click at [1398, 397] on icon at bounding box center [1396, 399] width 7 height 7
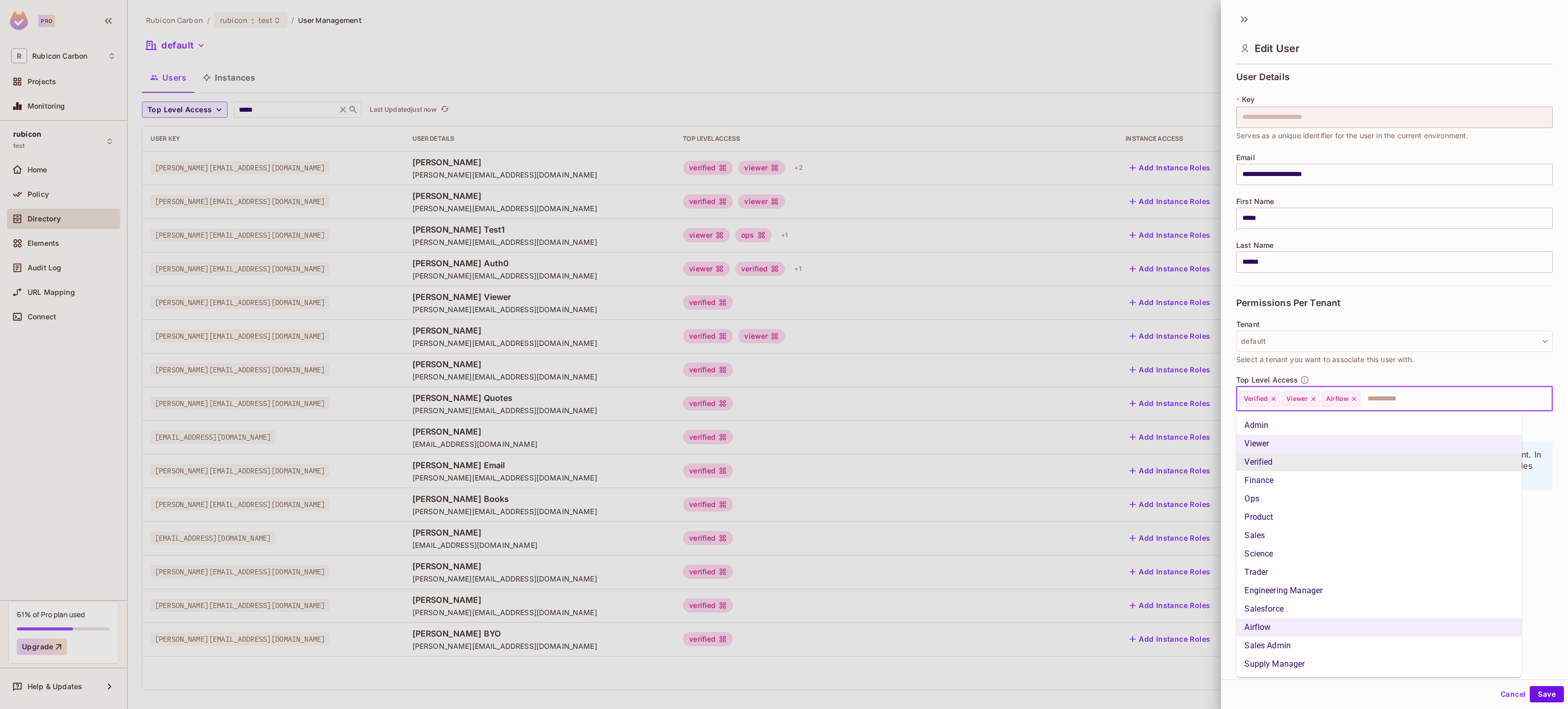
click at [1398, 397] on input "text" at bounding box center [1446, 399] width 171 height 21
click at [1349, 657] on li "Supply Manager" at bounding box center [1379, 664] width 285 height 18
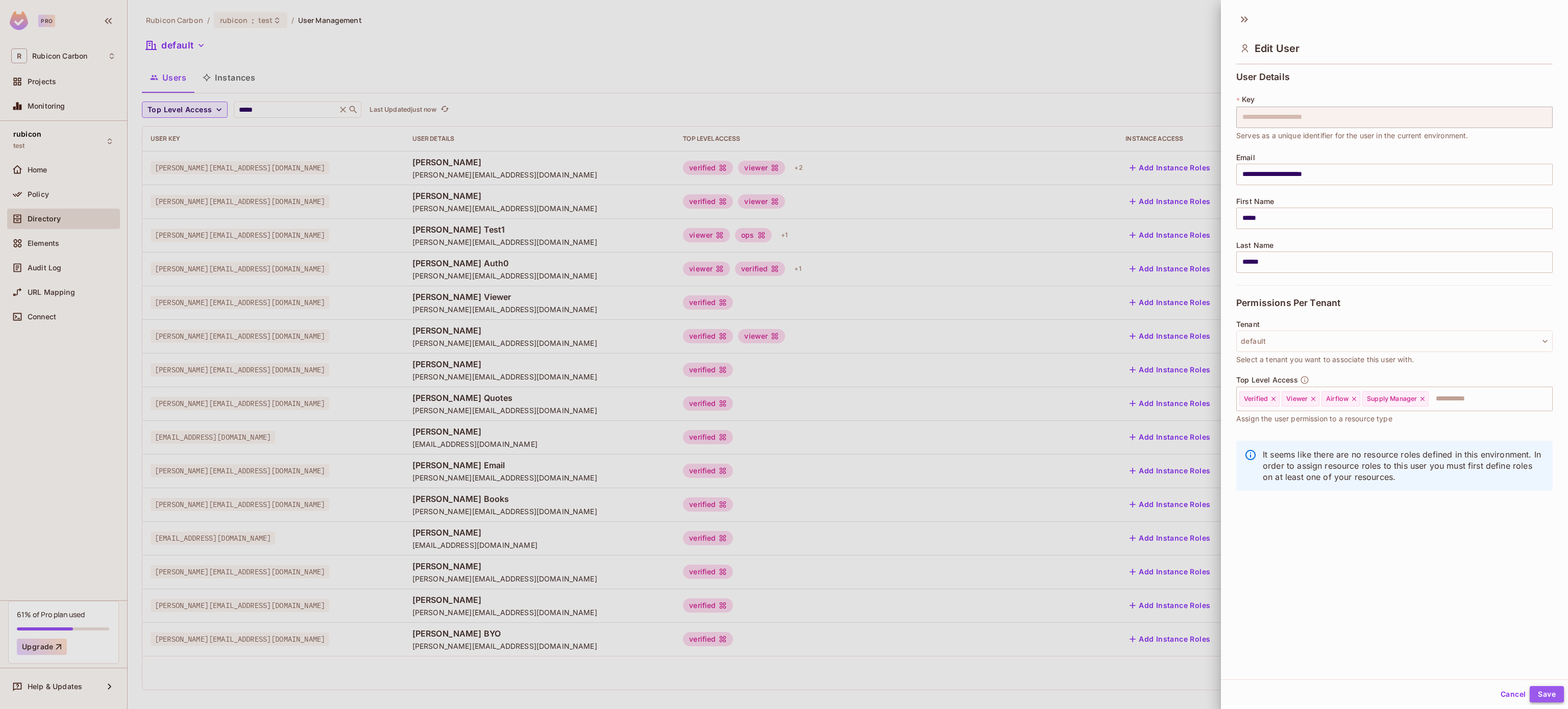
click at [1529, 691] on button "Save" at bounding box center [1546, 694] width 34 height 16
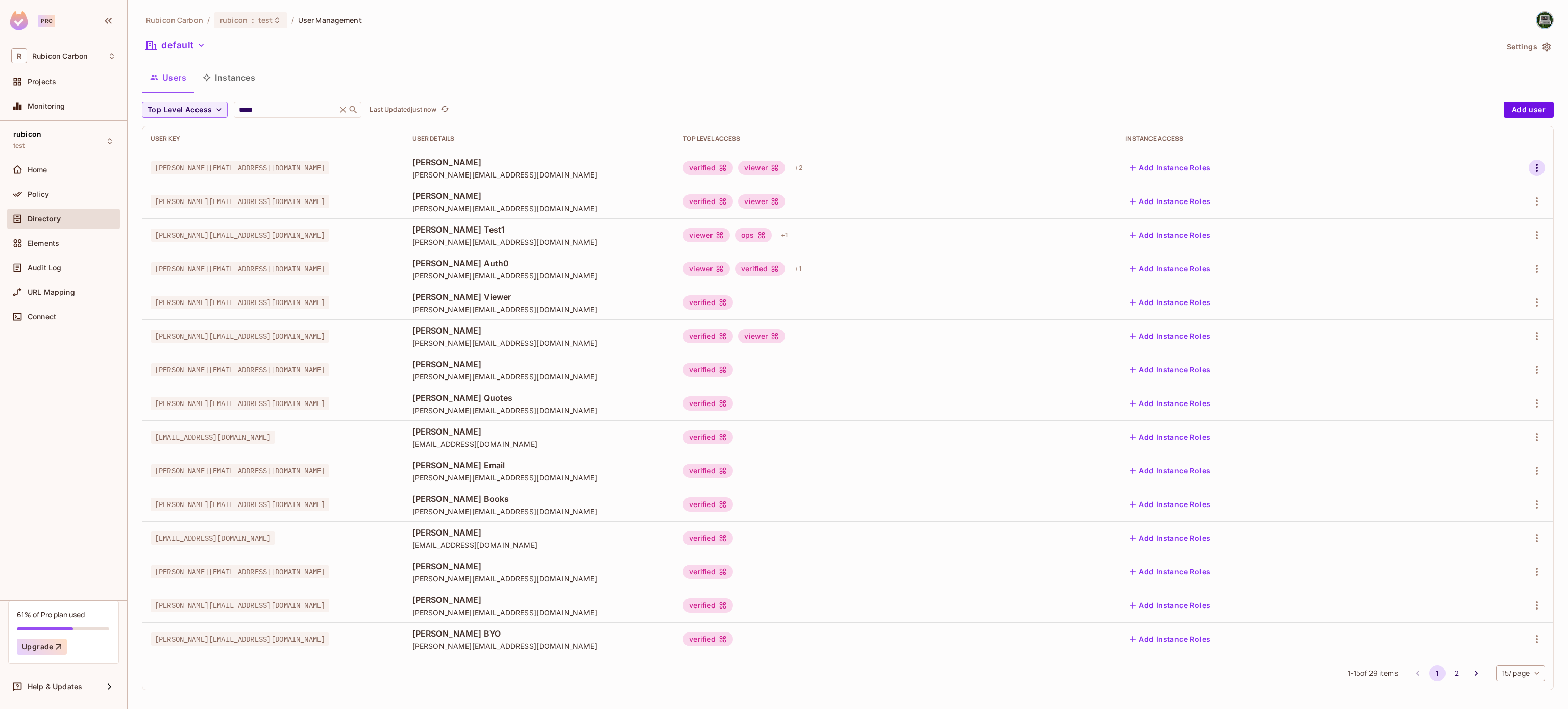
click at [1536, 167] on icon "button" at bounding box center [1537, 167] width 2 height 8
click at [1463, 187] on div "Edit" at bounding box center [1467, 192] width 14 height 10
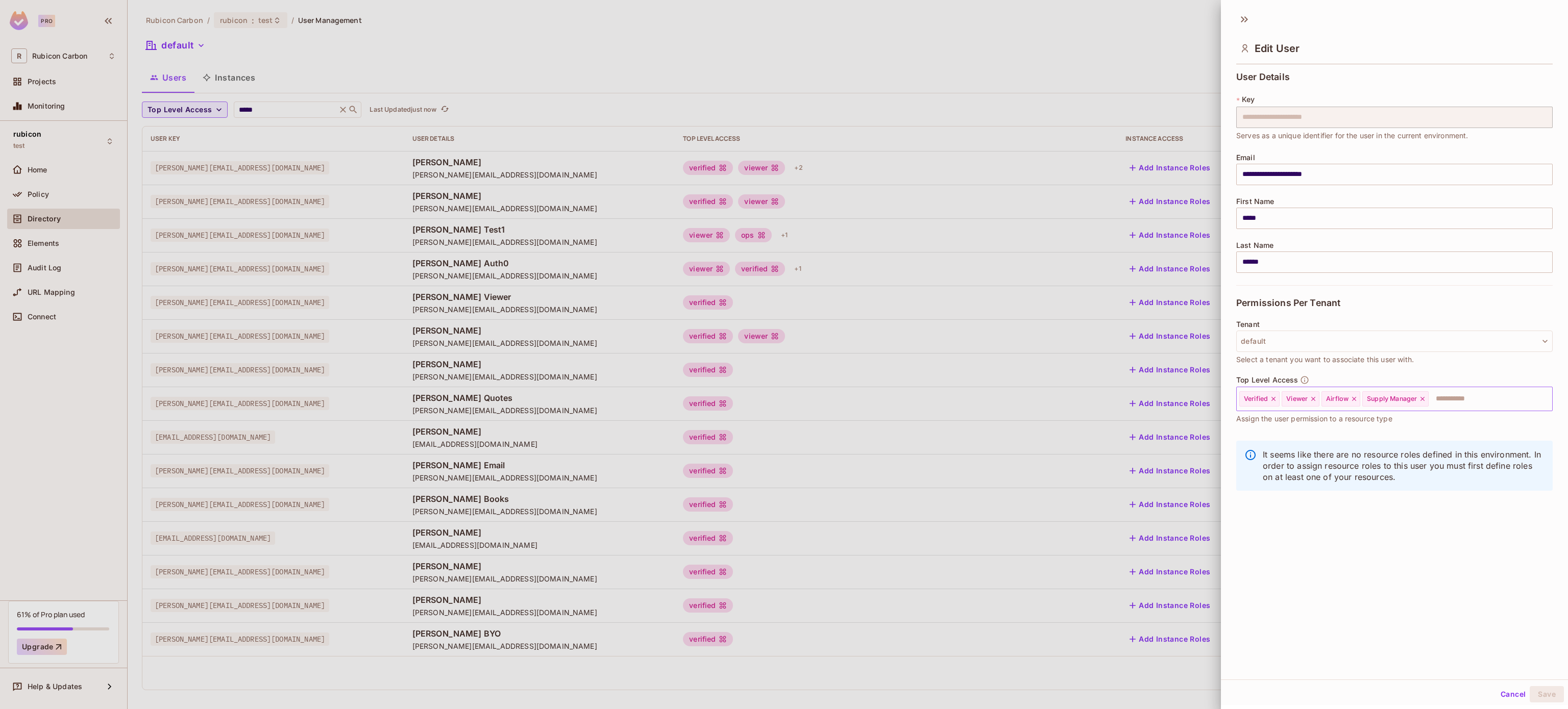
click at [1426, 398] on icon at bounding box center [1422, 399] width 7 height 7
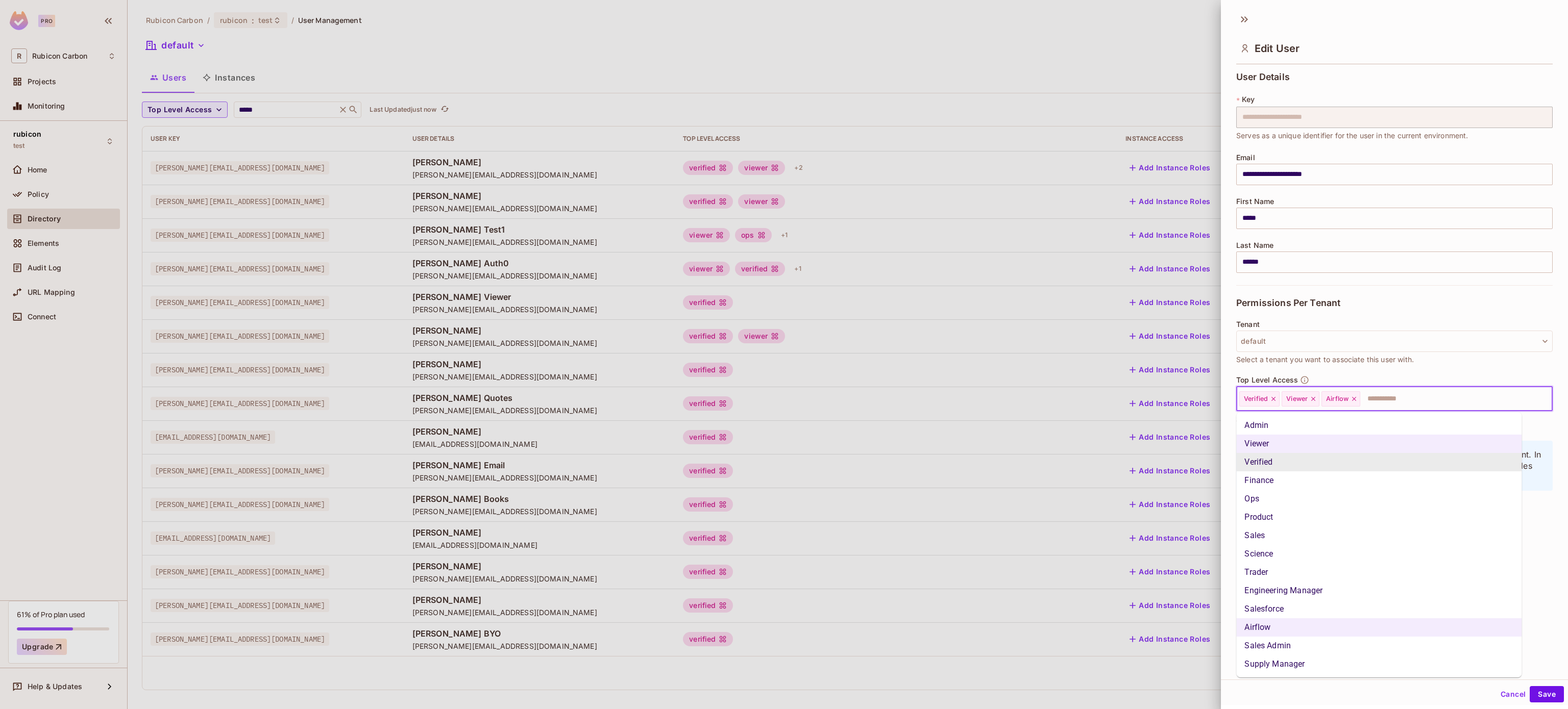
click at [1428, 398] on input "text" at bounding box center [1446, 399] width 171 height 21
click at [1328, 572] on li "Trader" at bounding box center [1379, 573] width 285 height 18
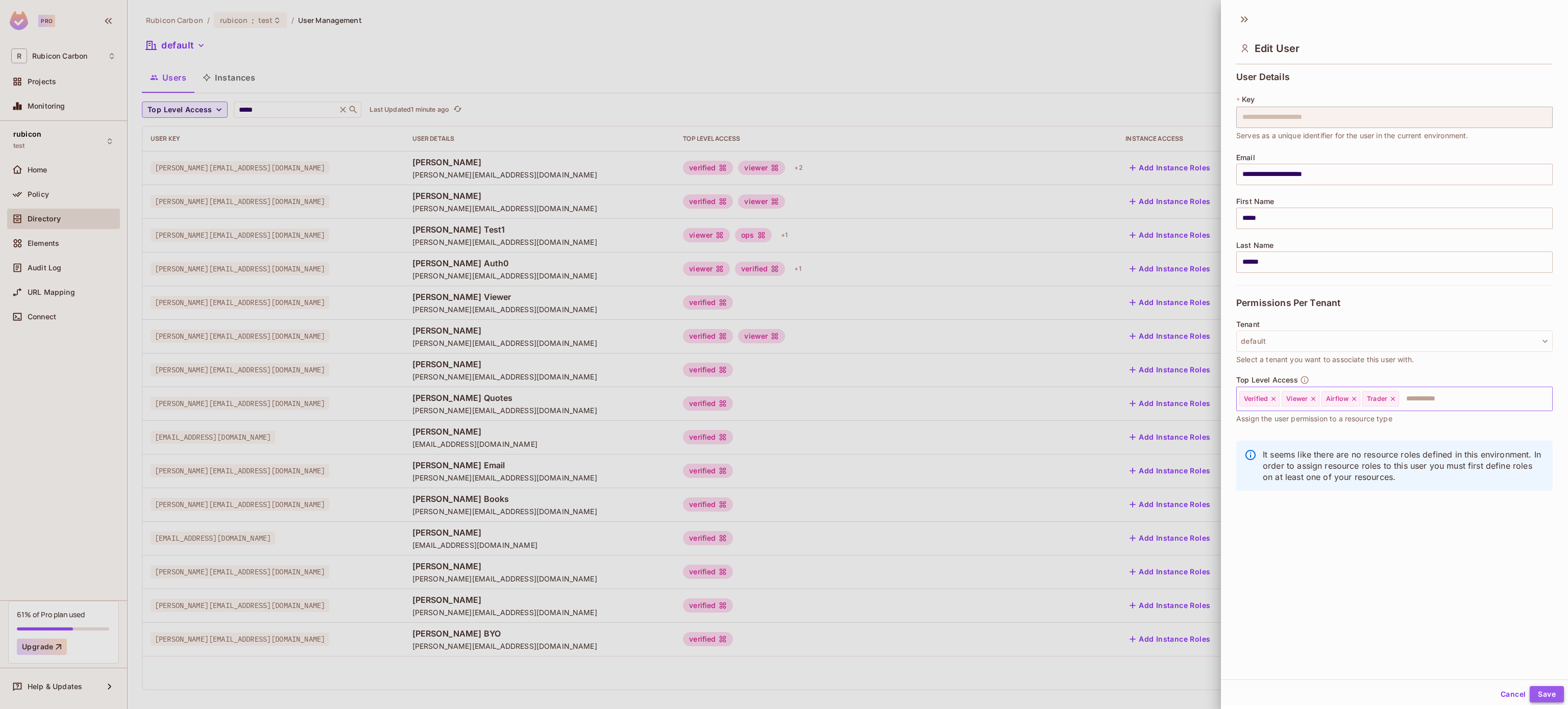
click at [1529, 689] on button "Save" at bounding box center [1546, 694] width 34 height 16
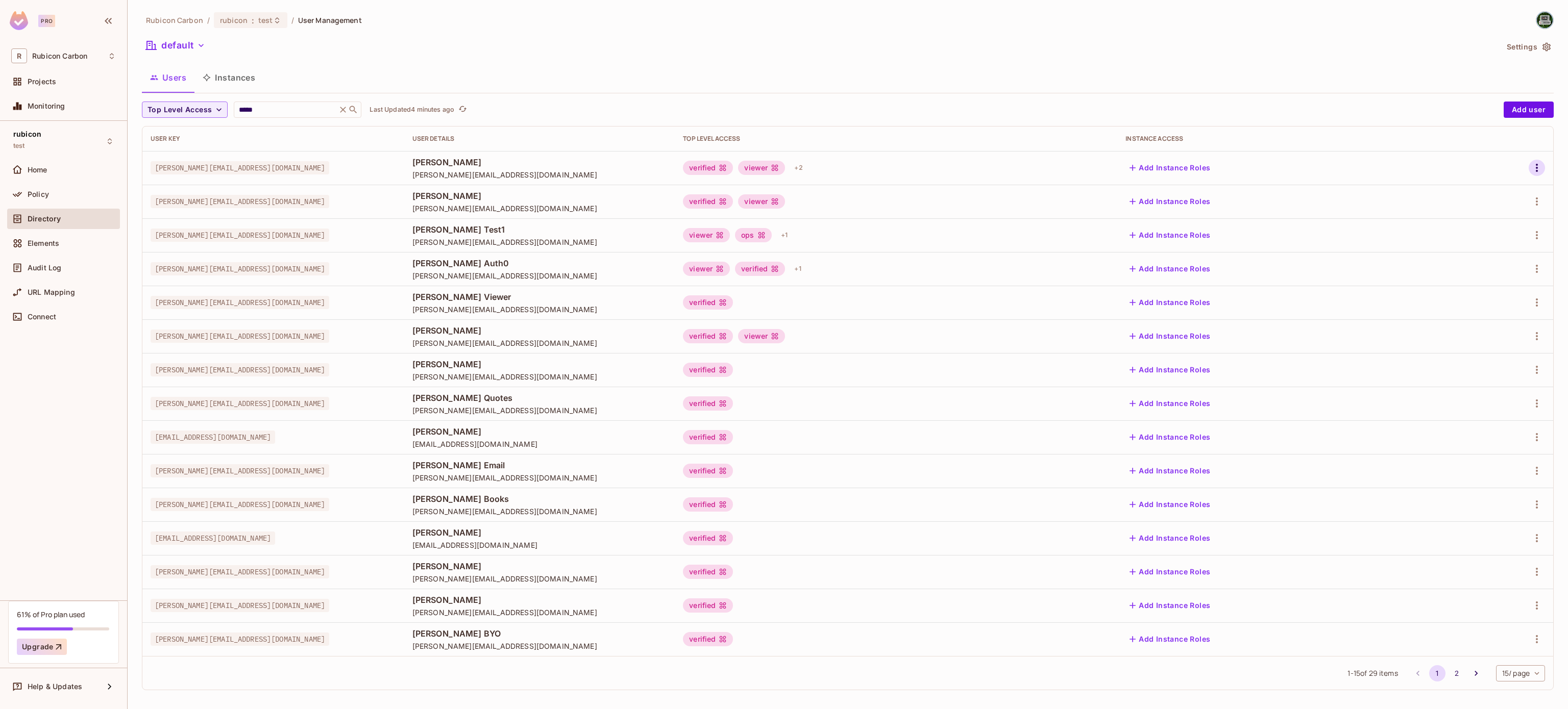
click at [1528, 172] on button "button" at bounding box center [1536, 167] width 16 height 16
click at [1476, 184] on span "Edit" at bounding box center [1467, 191] width 20 height 16
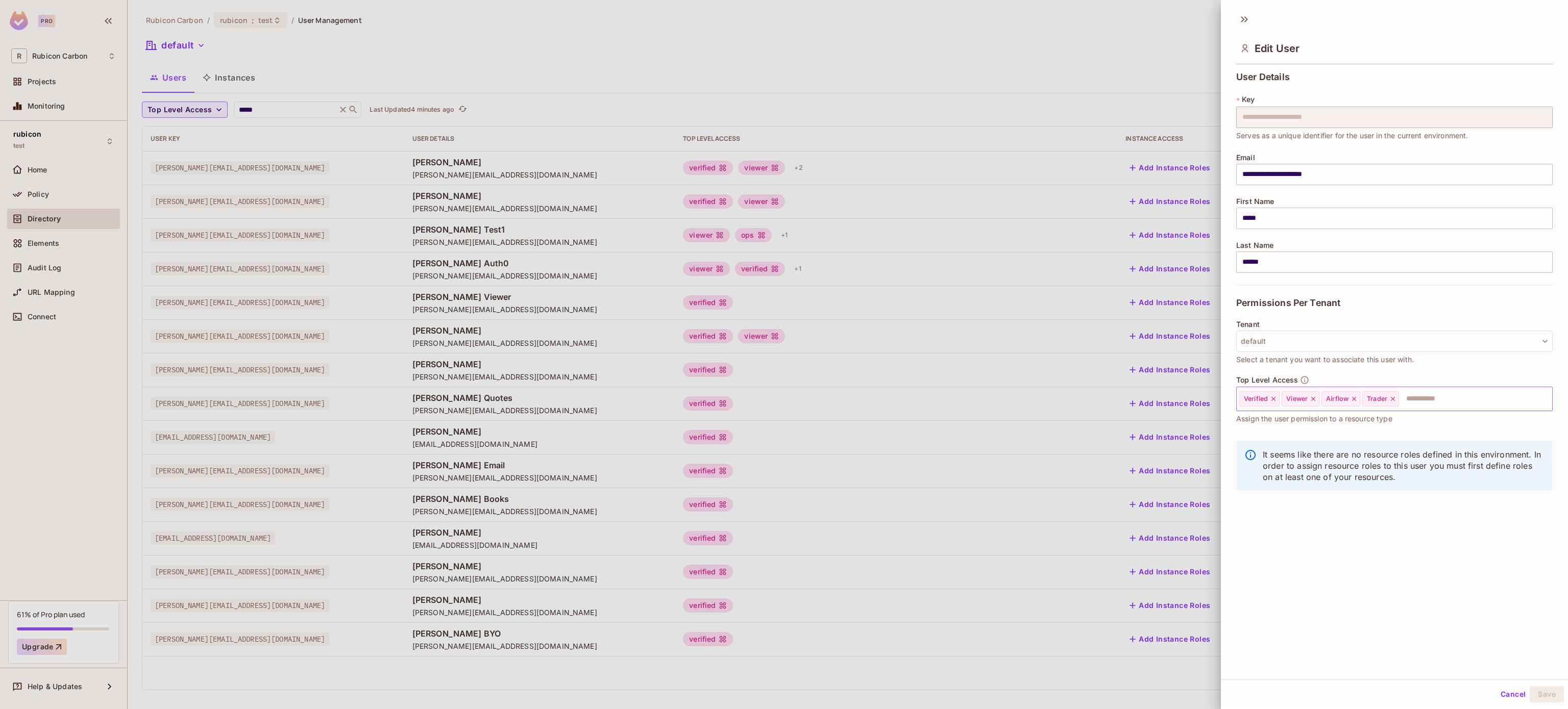
click at [1396, 396] on icon at bounding box center [1392, 399] width 7 height 7
click at [1397, 396] on input "text" at bounding box center [1446, 399] width 171 height 21
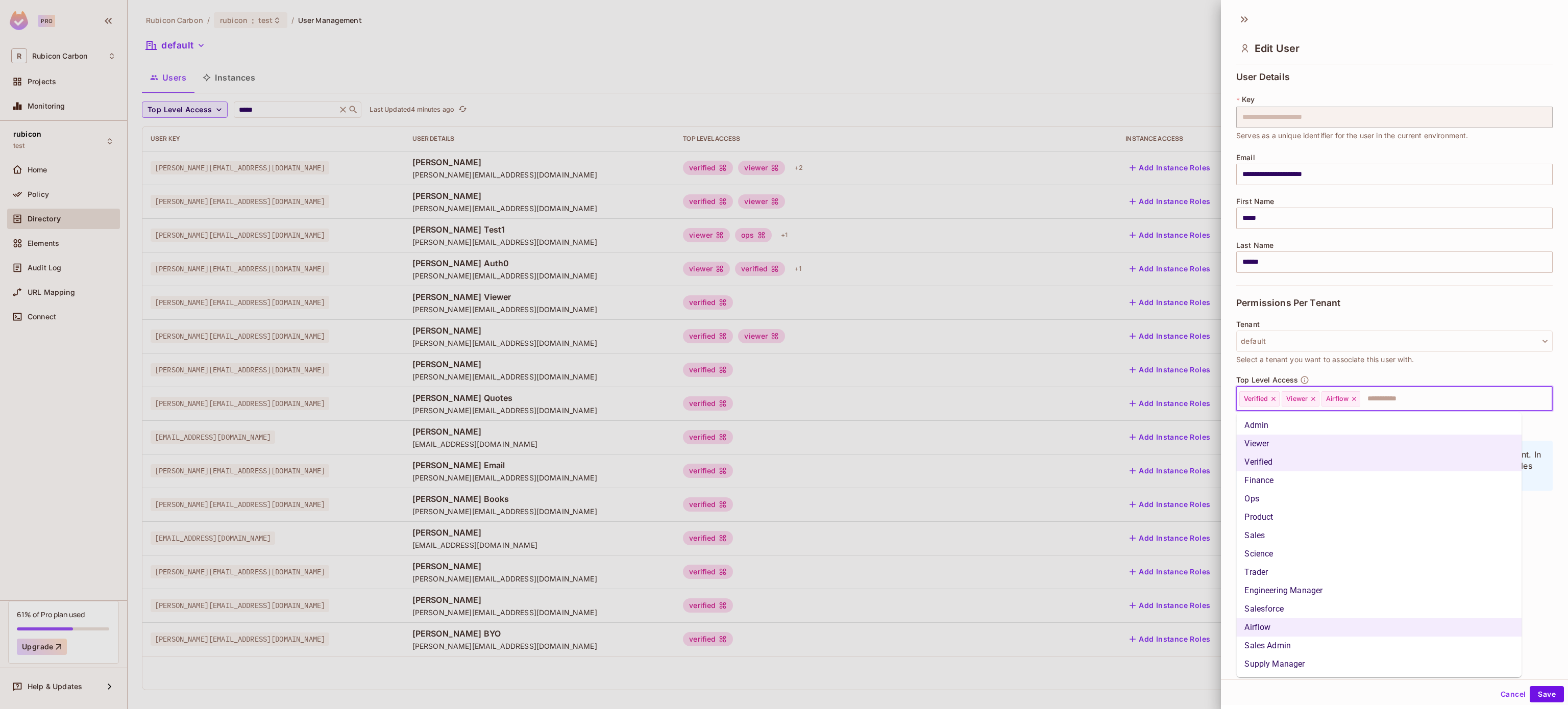
click at [1275, 647] on li "Sales Admin" at bounding box center [1379, 646] width 285 height 18
click at [1450, 401] on input "text" at bounding box center [1475, 399] width 115 height 21
click at [1351, 538] on li "Sales" at bounding box center [1379, 536] width 285 height 18
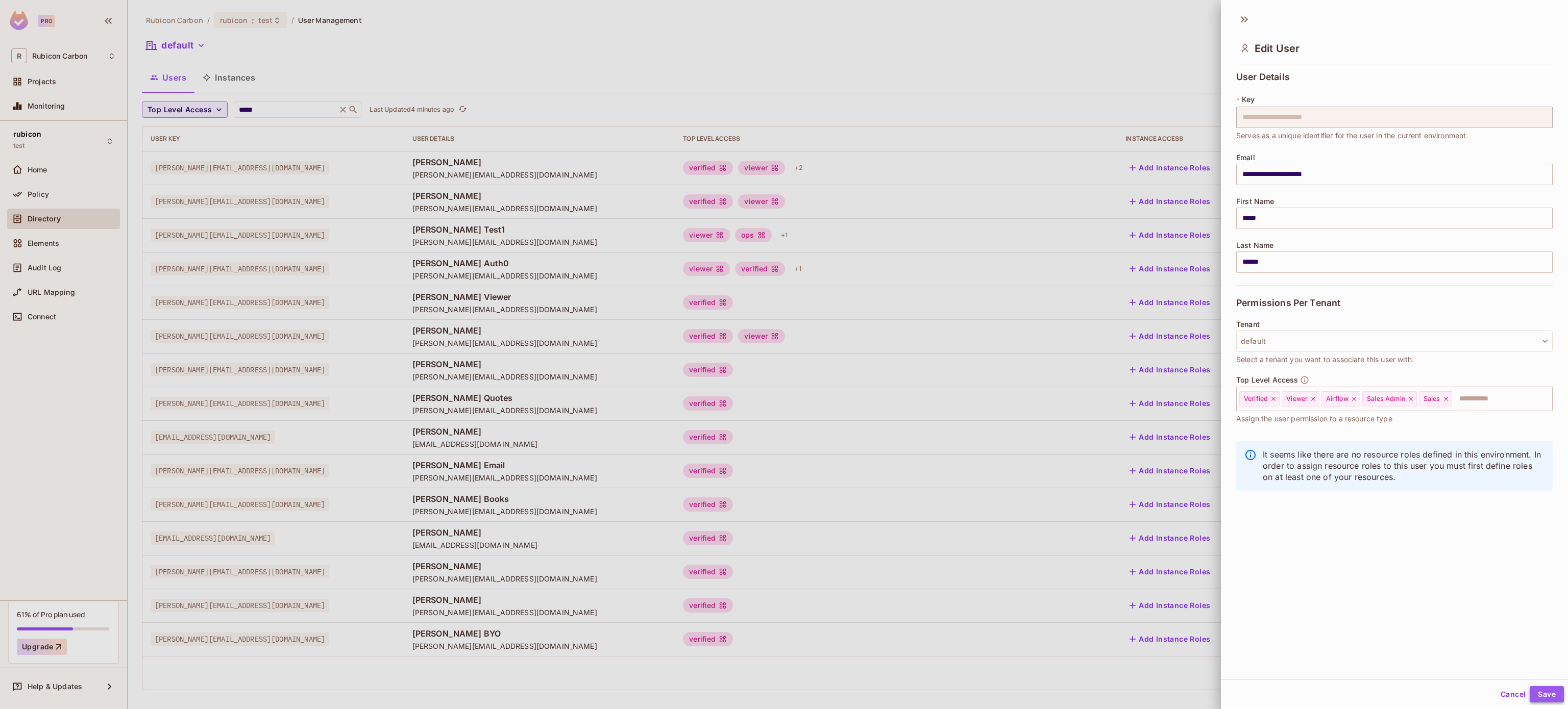
click at [1529, 692] on button "Save" at bounding box center [1546, 694] width 34 height 16
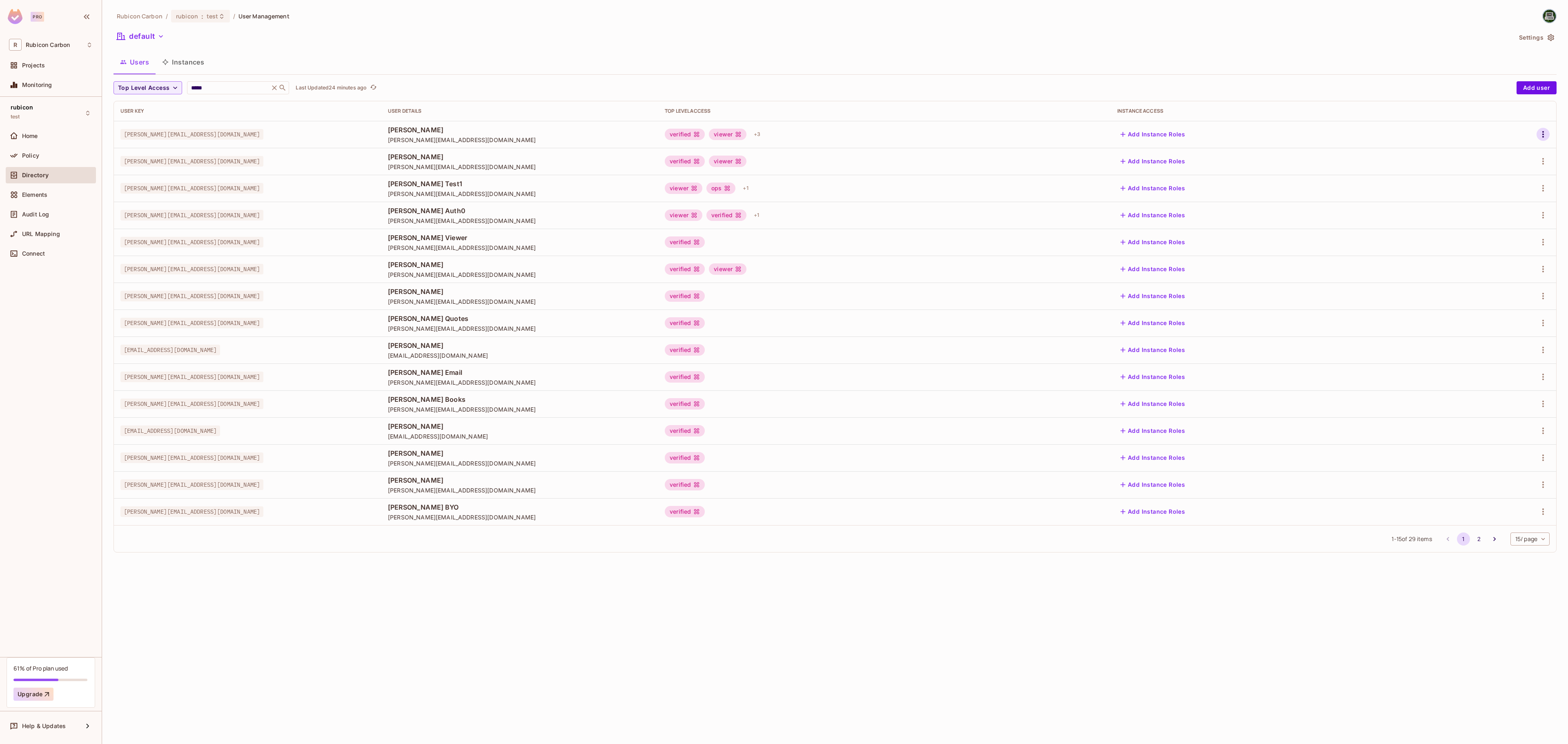
click at [1254, 138] on icon "button" at bounding box center [1543, 135] width 10 height 10
click at [1254, 155] on li "Edit" at bounding box center [1507, 154] width 72 height 18
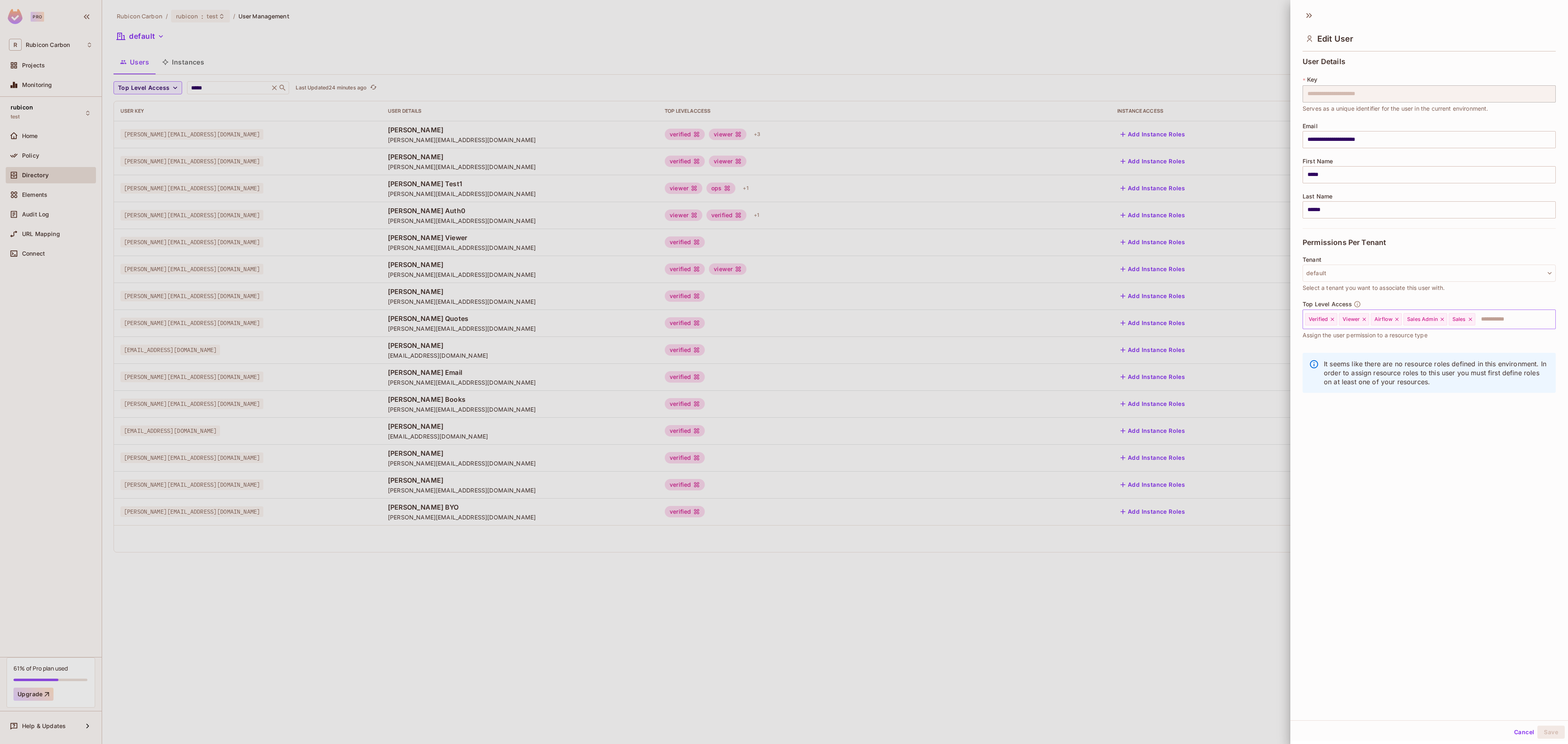
click at [1254, 320] on icon at bounding box center [1442, 319] width 5 height 5
click at [1254, 322] on icon at bounding box center [1425, 319] width 5 height 5
click at [1254, 322] on input "text" at bounding box center [1471, 319] width 137 height 16
click at [1254, 457] on li "Trader" at bounding box center [1417, 458] width 229 height 15
click at [1254, 567] on button "Save" at bounding box center [1551, 732] width 27 height 13
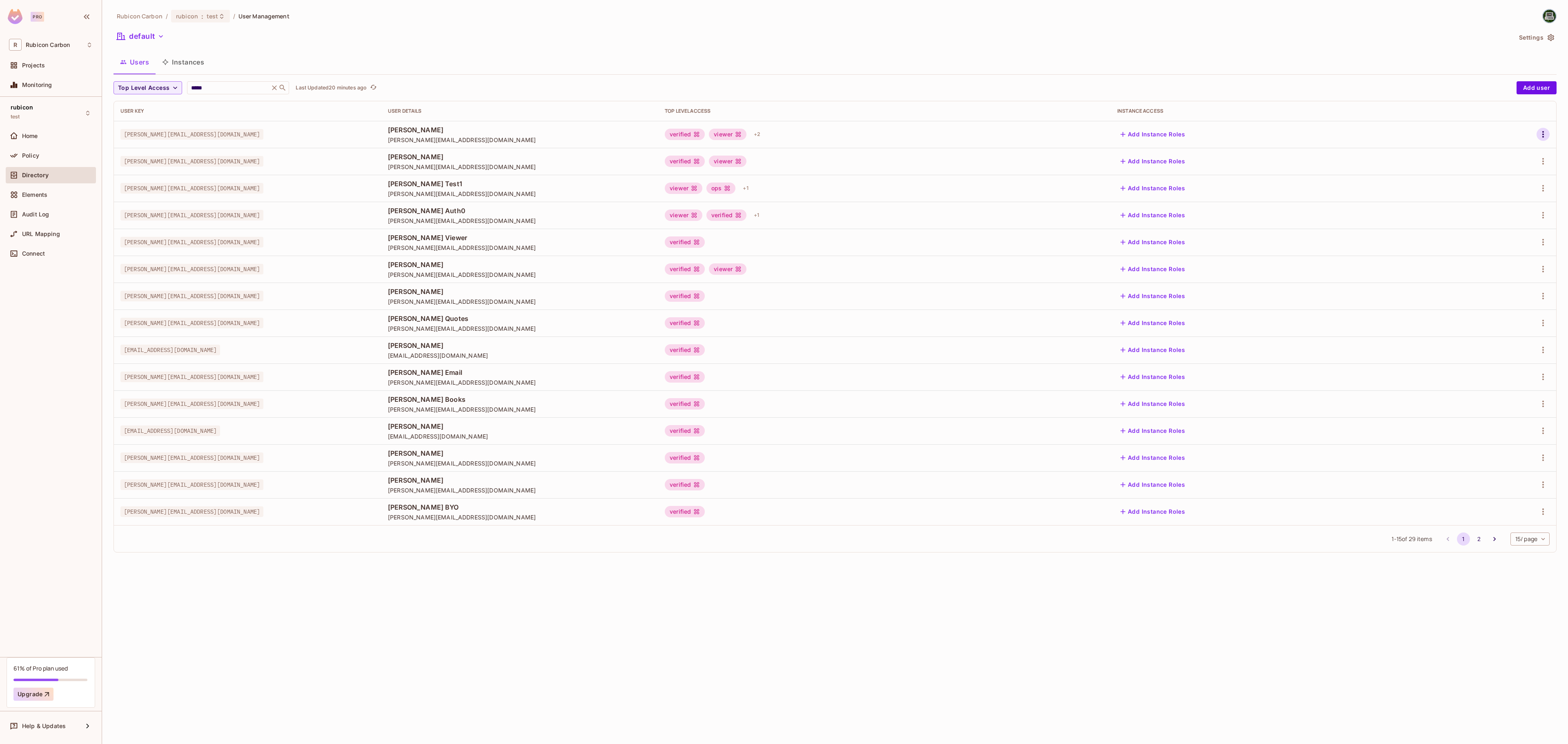
click at [1254, 136] on icon "button" at bounding box center [1543, 135] width 10 height 10
click at [1254, 150] on li "Edit" at bounding box center [1507, 154] width 72 height 18
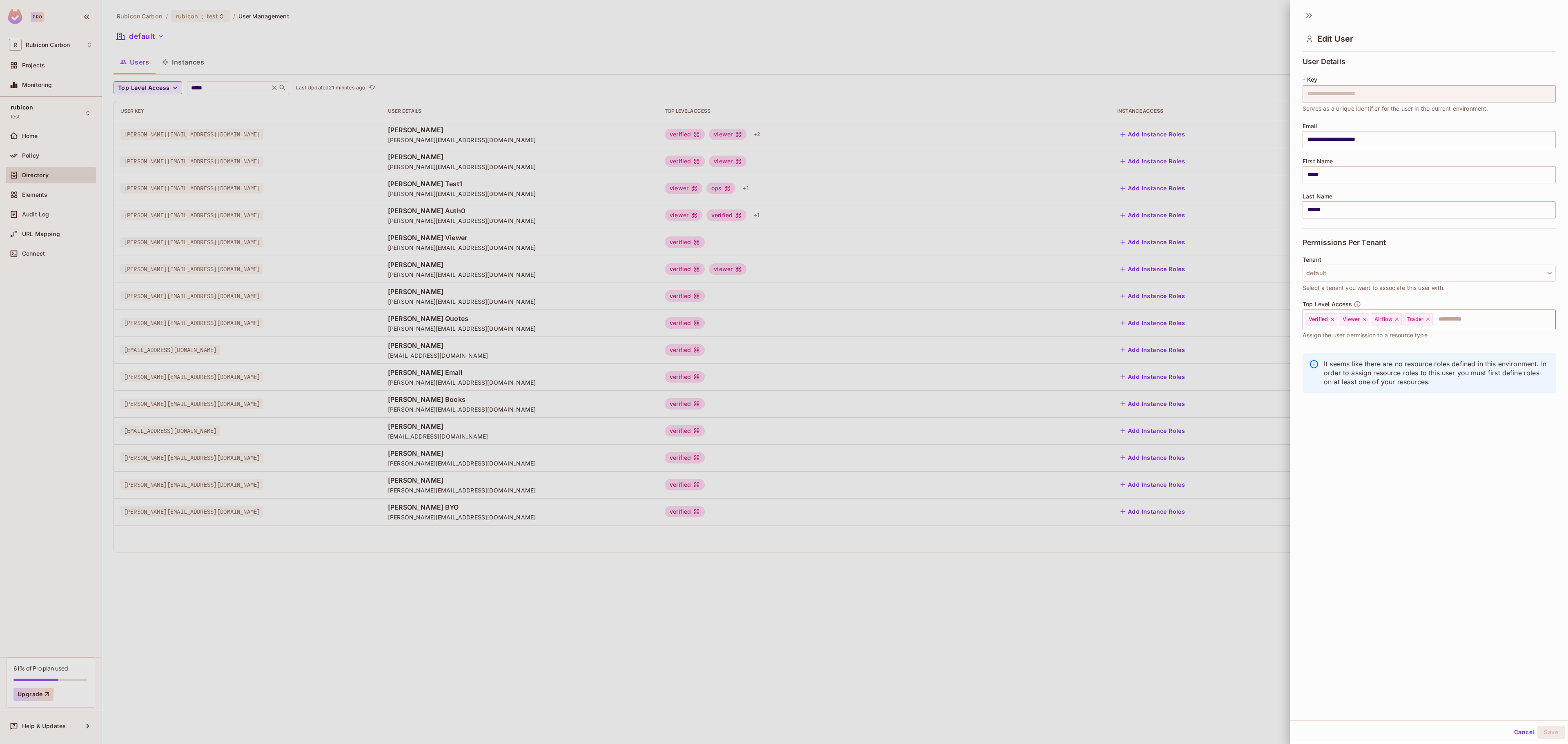
click at [1254, 320] on icon at bounding box center [1427, 319] width 5 height 5
click at [1254, 320] on input "text" at bounding box center [1471, 319] width 137 height 16
click at [1254, 340] on li "Admin" at bounding box center [1417, 340] width 229 height 15
click at [1254, 567] on div "Cancel Save" at bounding box center [1429, 732] width 278 height 19
click at [1254, 567] on button "Save" at bounding box center [1551, 732] width 27 height 13
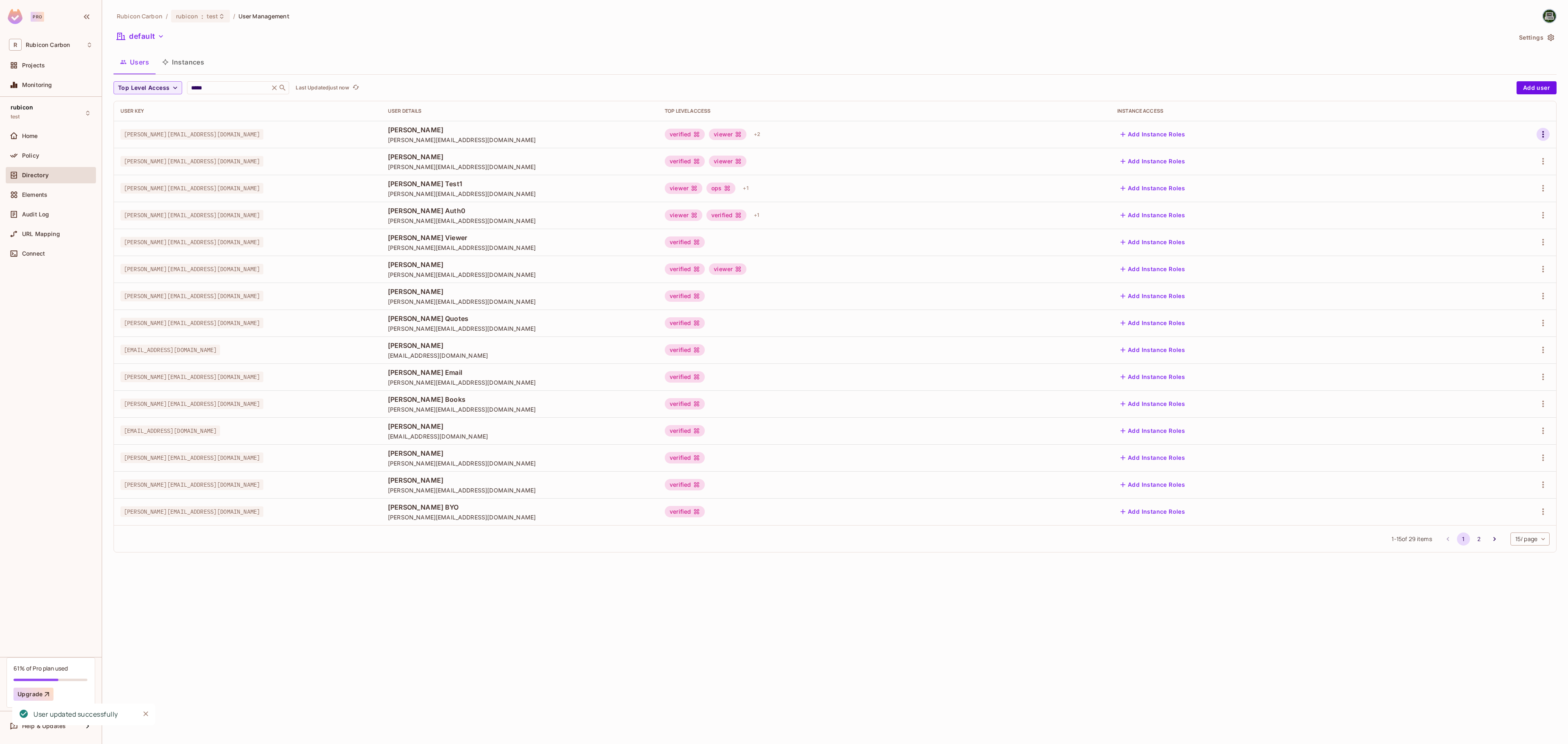
click at [1254, 132] on icon "button" at bounding box center [1543, 135] width 10 height 10
click at [1254, 147] on li "Edit" at bounding box center [1507, 154] width 72 height 18
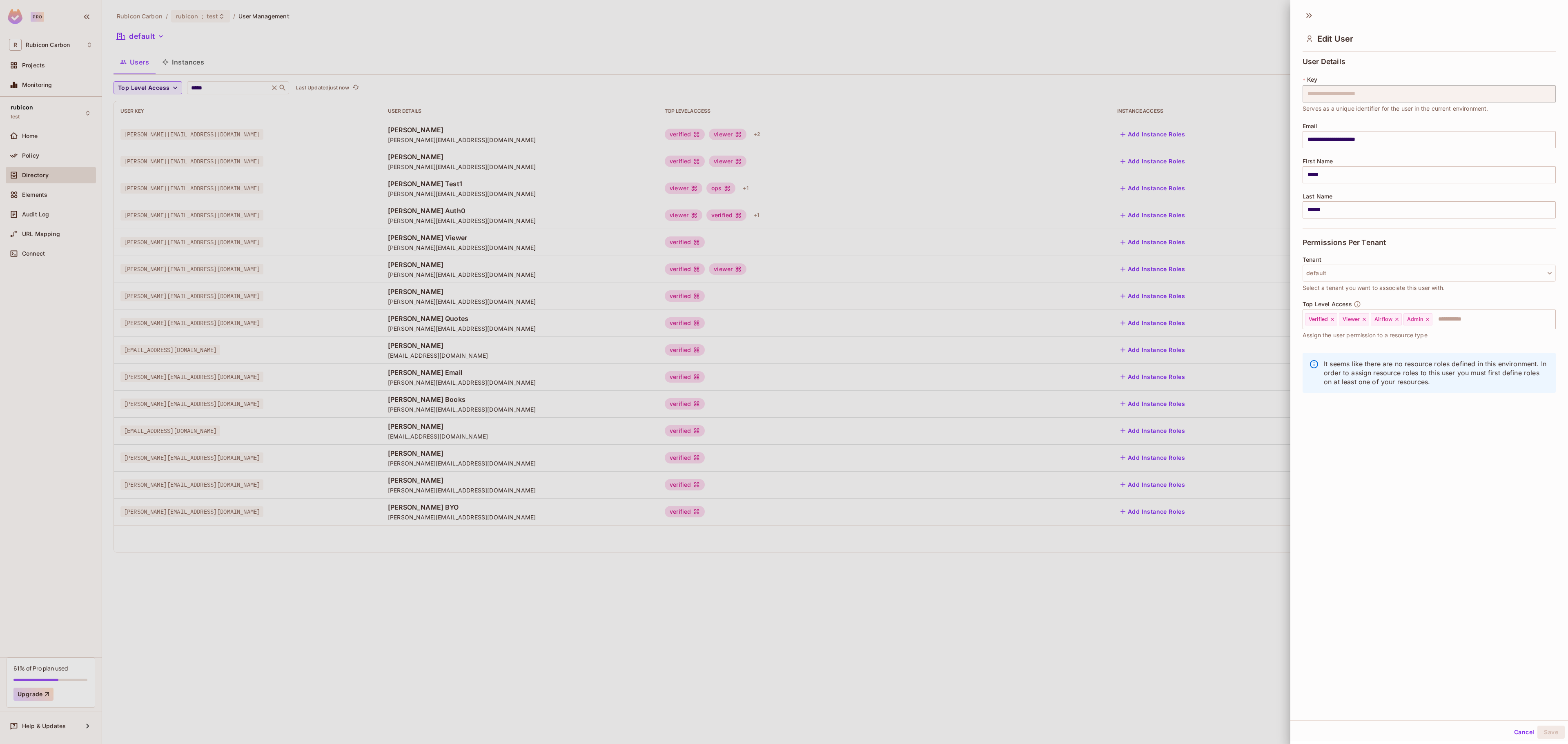
click at [1066, 37] on div at bounding box center [784, 372] width 1568 height 744
